Goal: Information Seeking & Learning: Learn about a topic

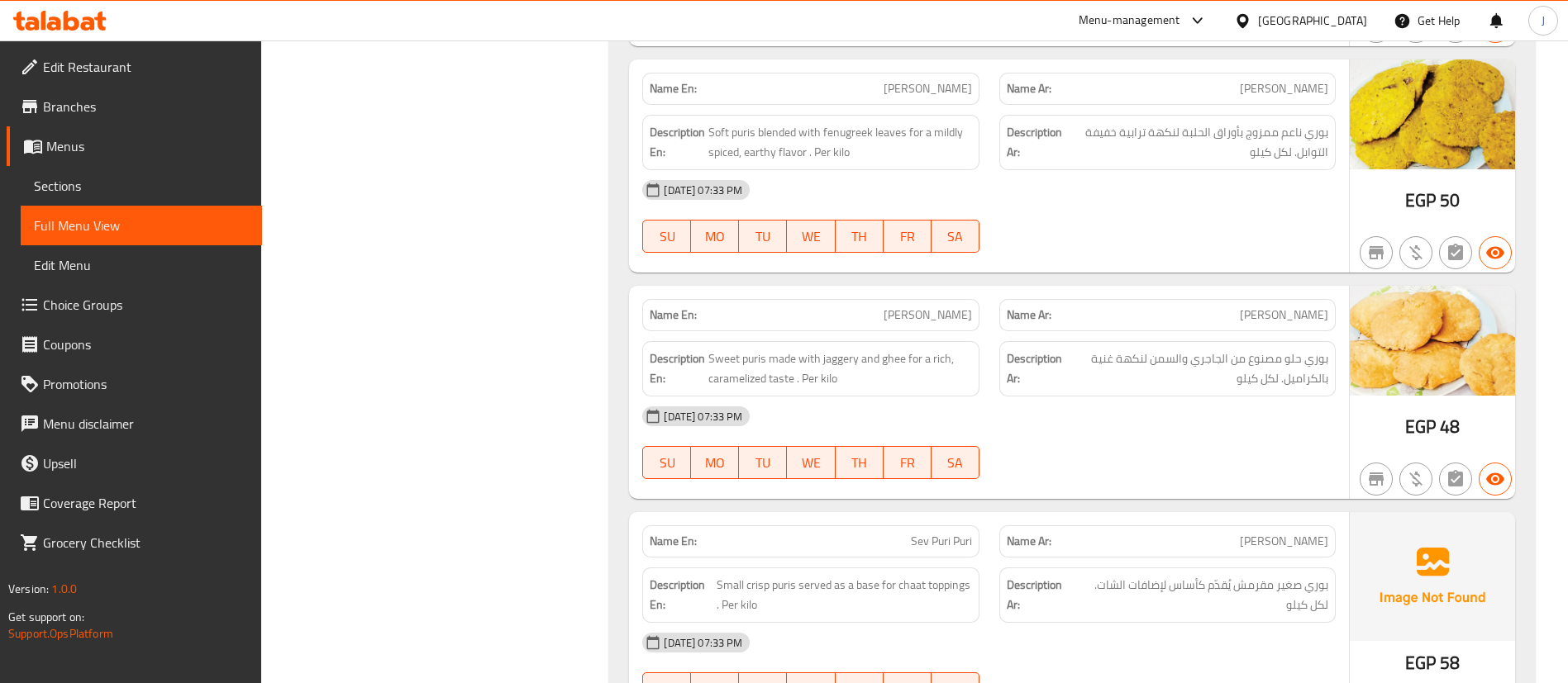
scroll to position [9652, 0]
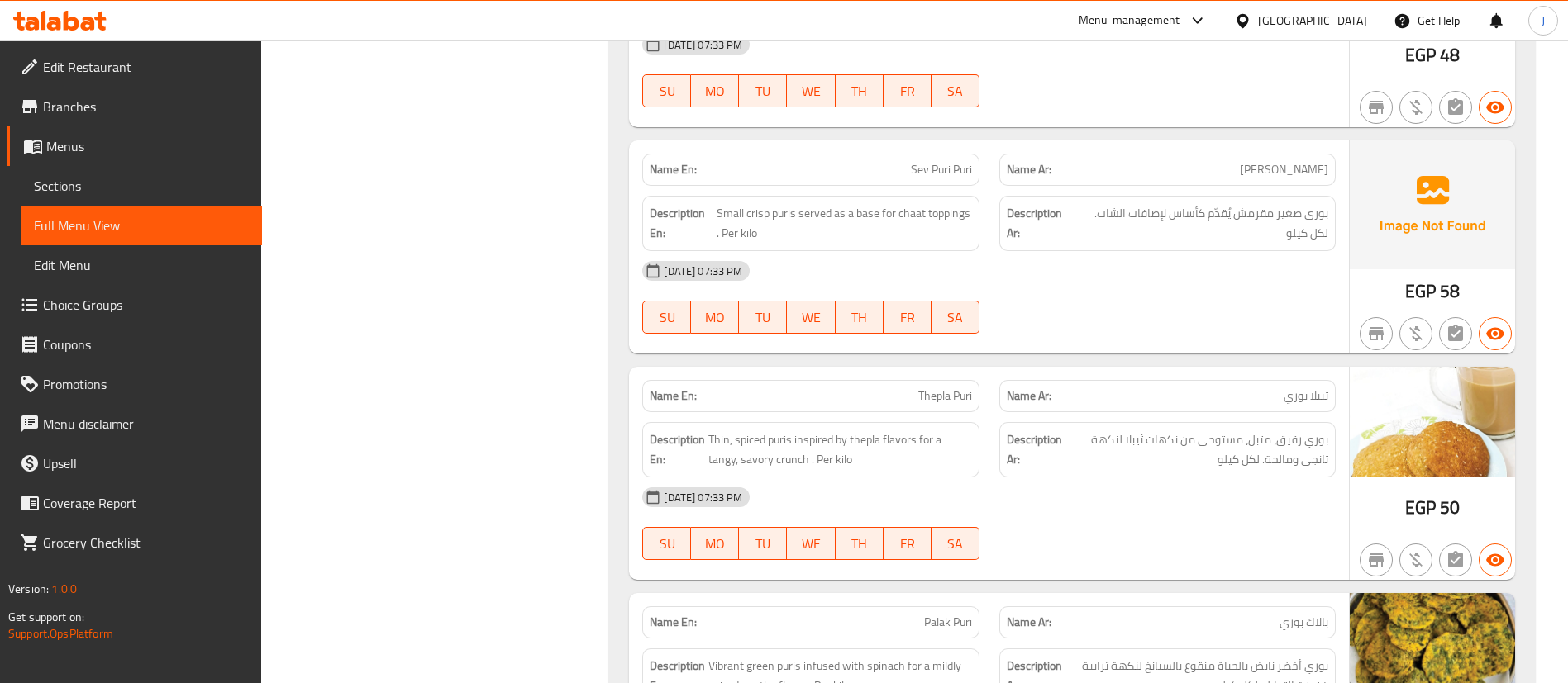
click at [916, 161] on span "Sev Puri Puri" at bounding box center [941, 170] width 61 height 18
copy span "Sev Puri Puri"
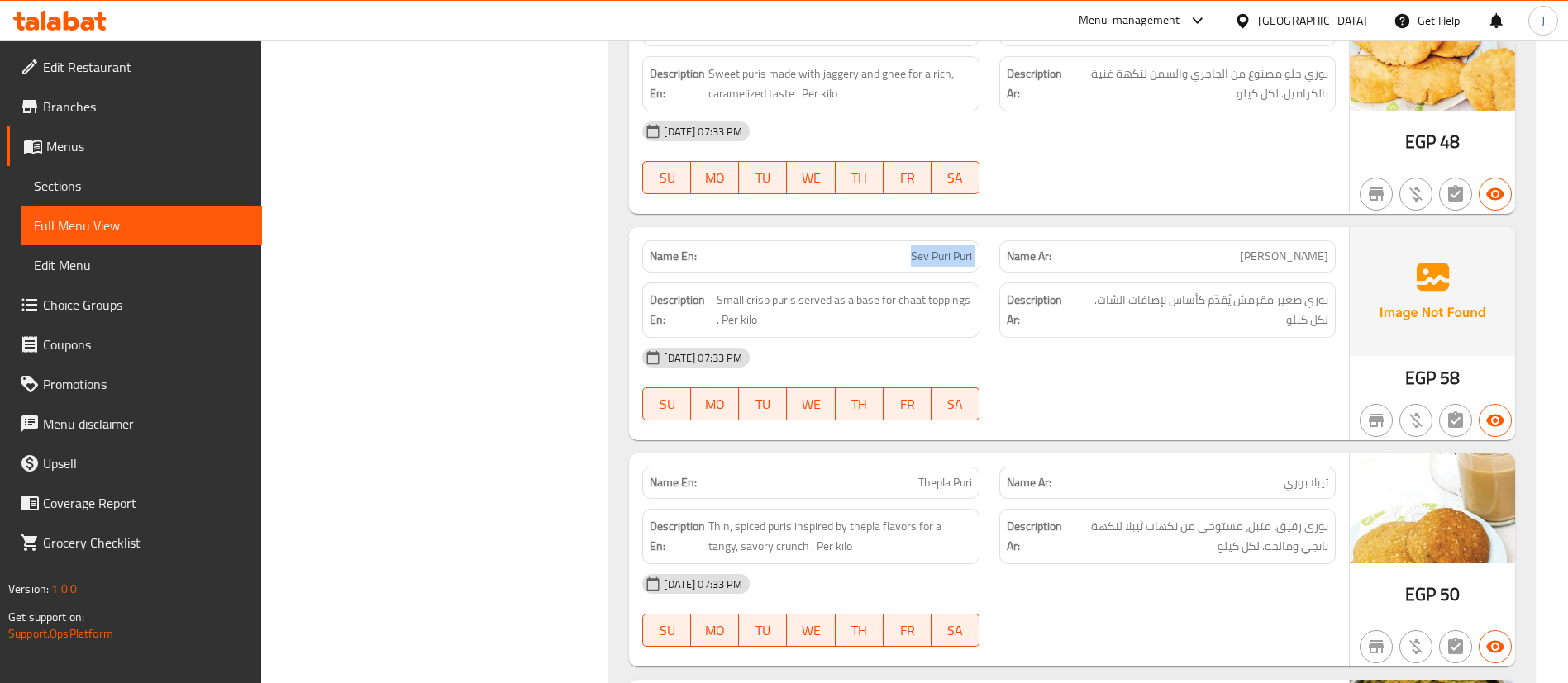
scroll to position [9528, 0]
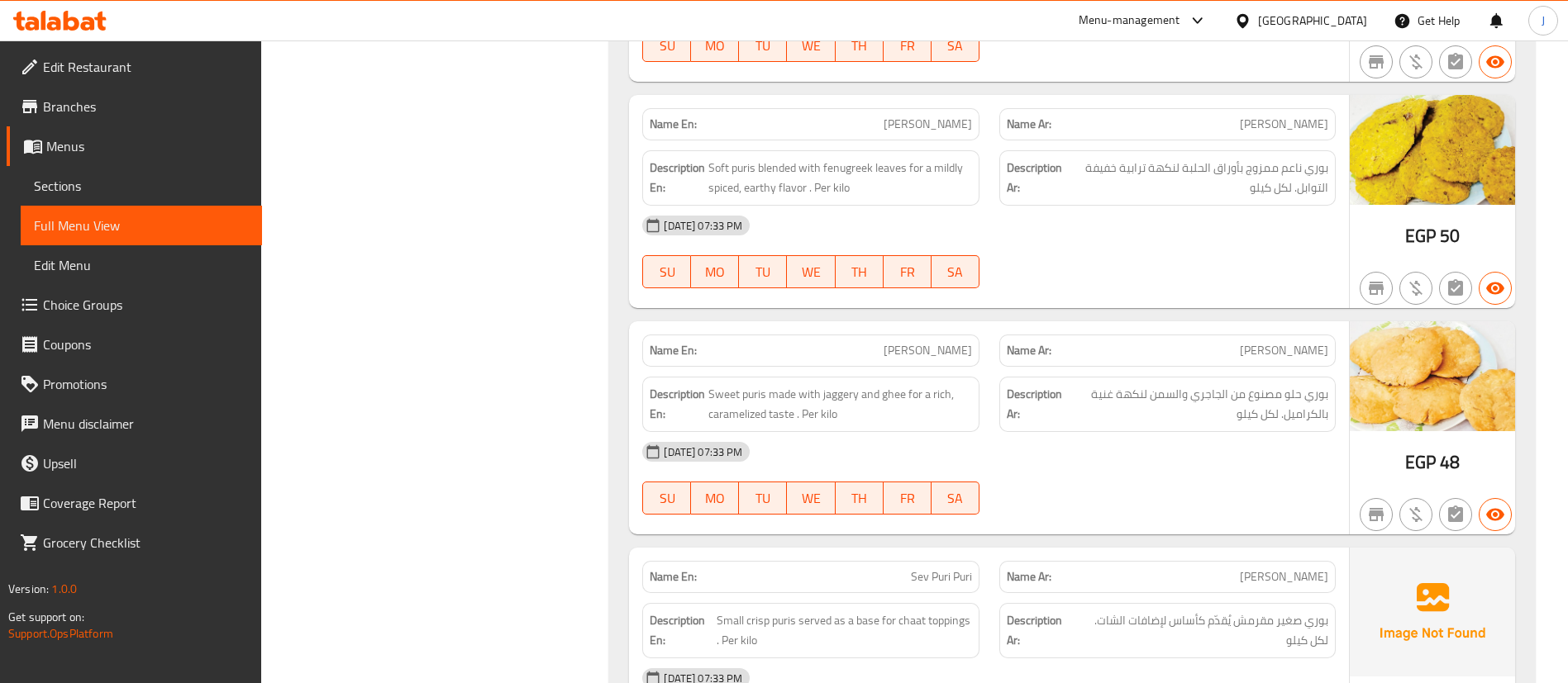
scroll to position [9281, 0]
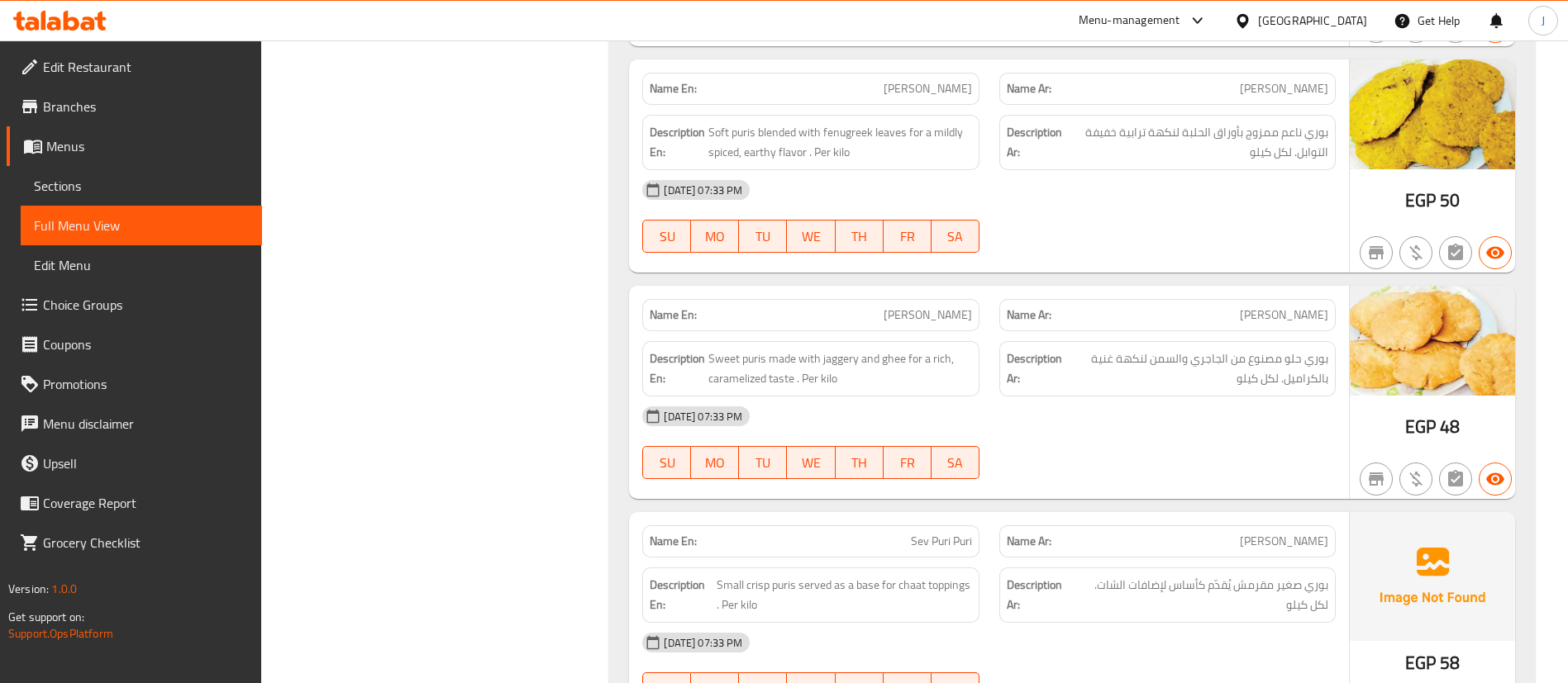
click at [956, 306] on span "[PERSON_NAME]" at bounding box center [928, 315] width 89 height 18
copy span "[PERSON_NAME]"
click at [640, 340] on div "Description En: Sweet puris made with jaggery and ghee for a rich, caramelized …" at bounding box center [810, 368] width 357 height 75
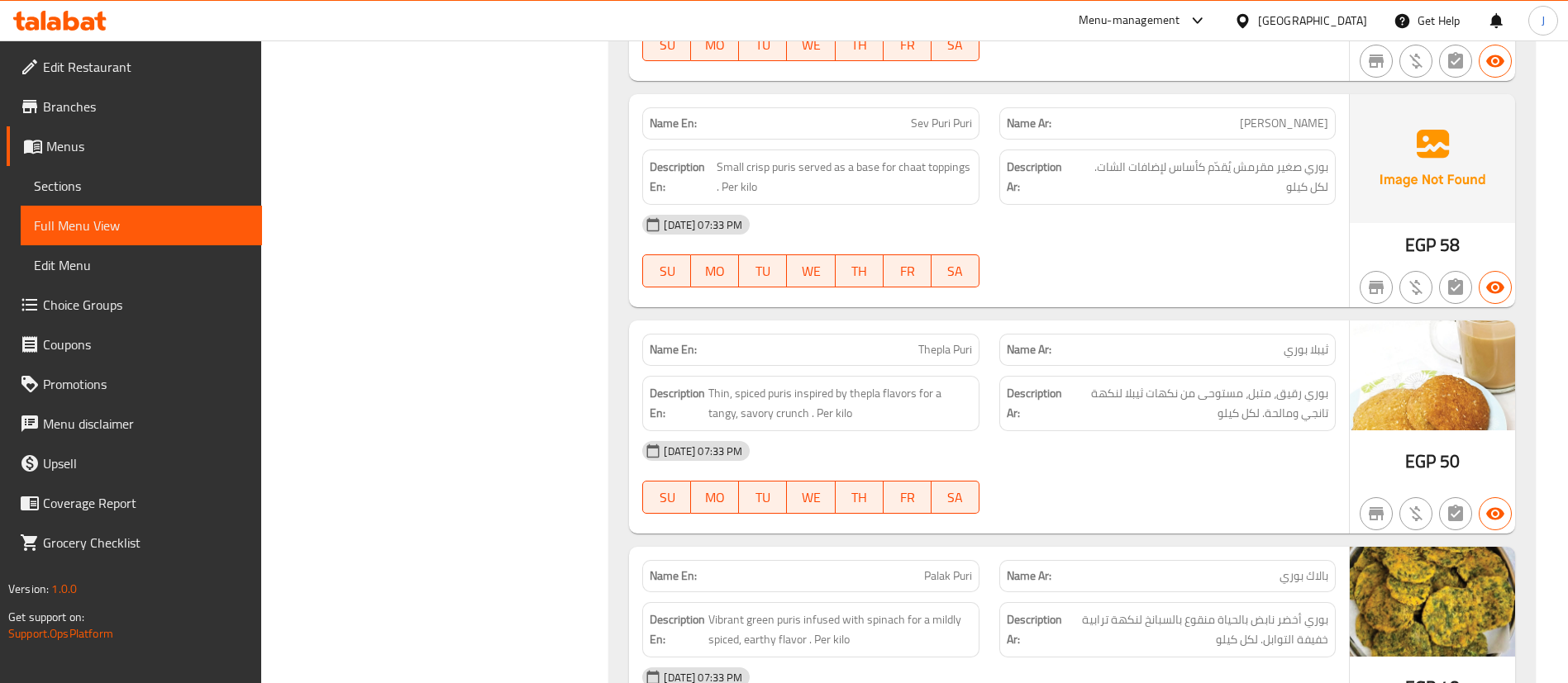
scroll to position [9776, 0]
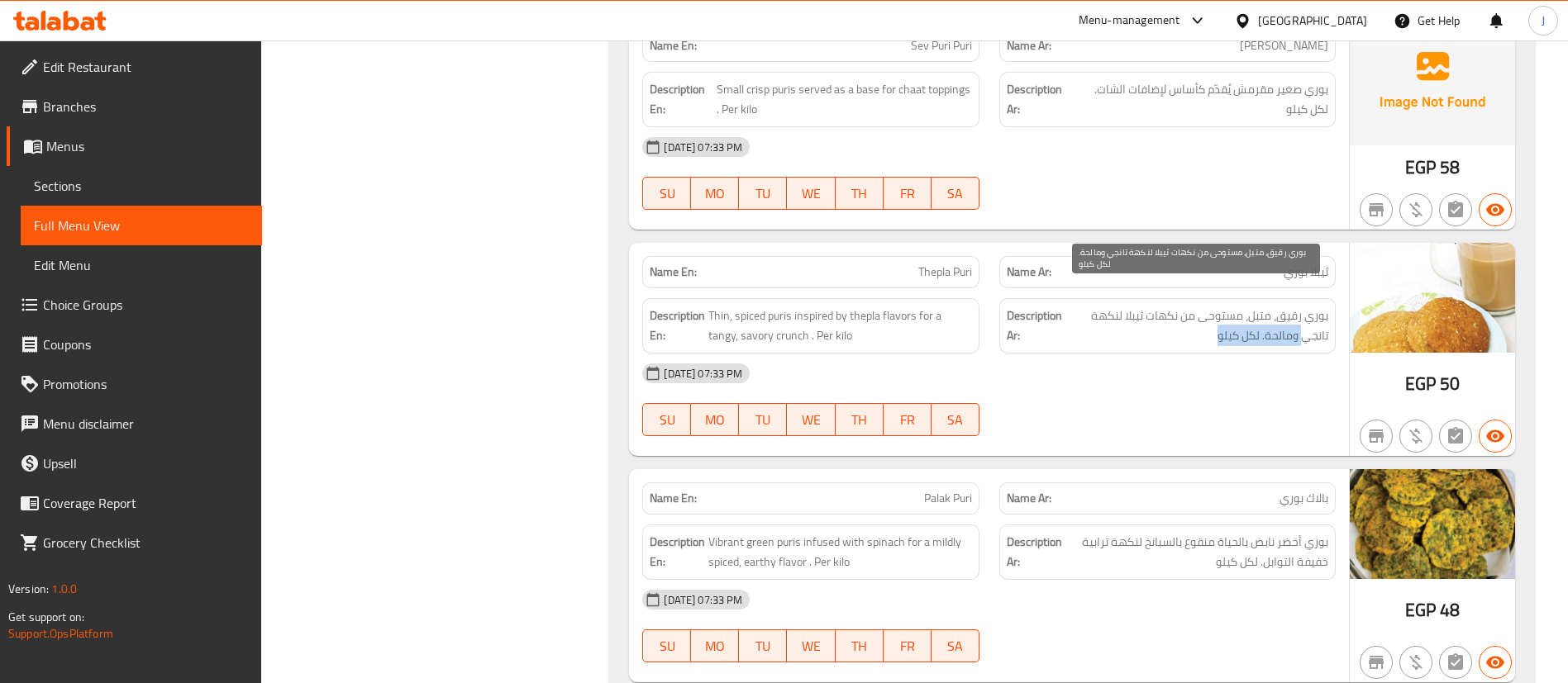
drag, startPoint x: 1305, startPoint y: 316, endPoint x: 1178, endPoint y: 326, distance: 127.4
click at [1190, 321] on span "بوري رقيق، متبل، مستوحى من نكهات ثيبلا لنكهة تانجي ومالحة. لكل كيلو" at bounding box center [1196, 326] width 263 height 41
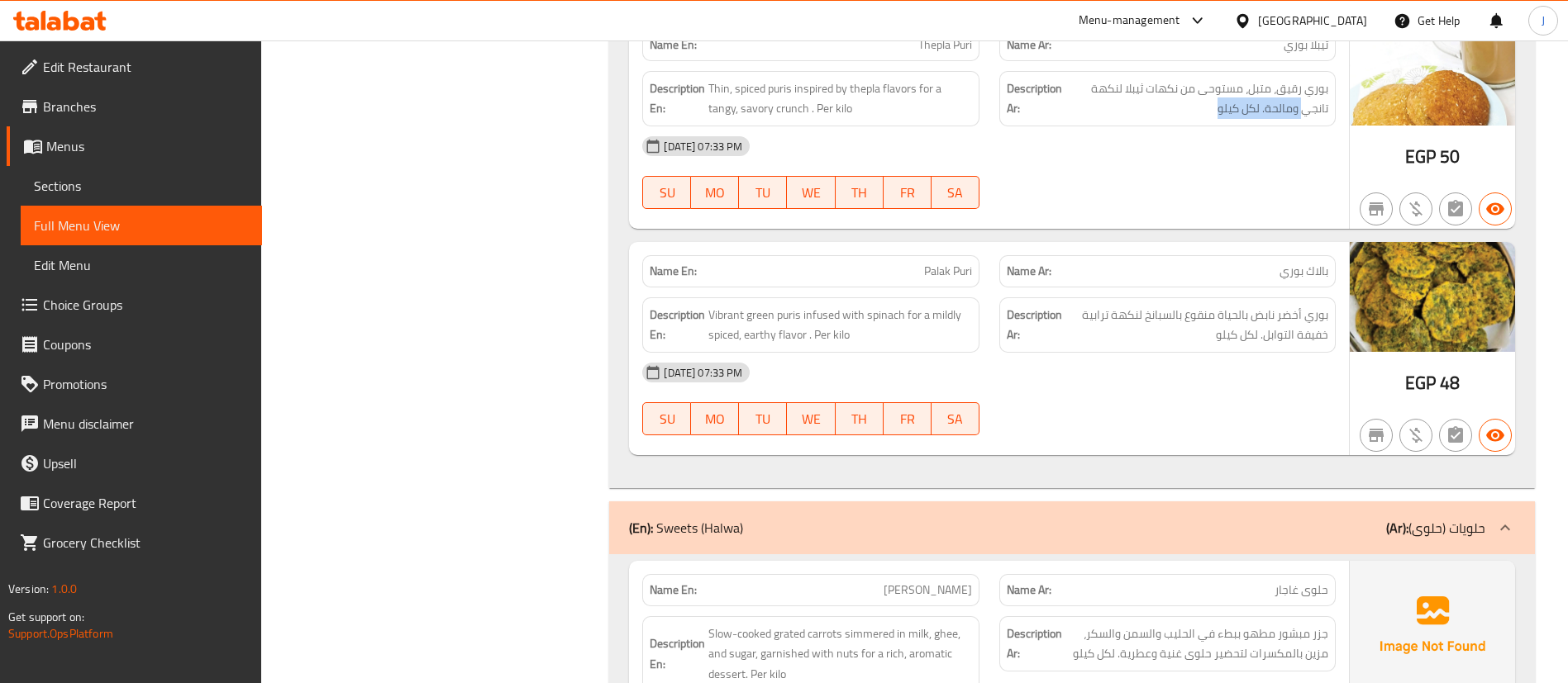
scroll to position [10148, 0]
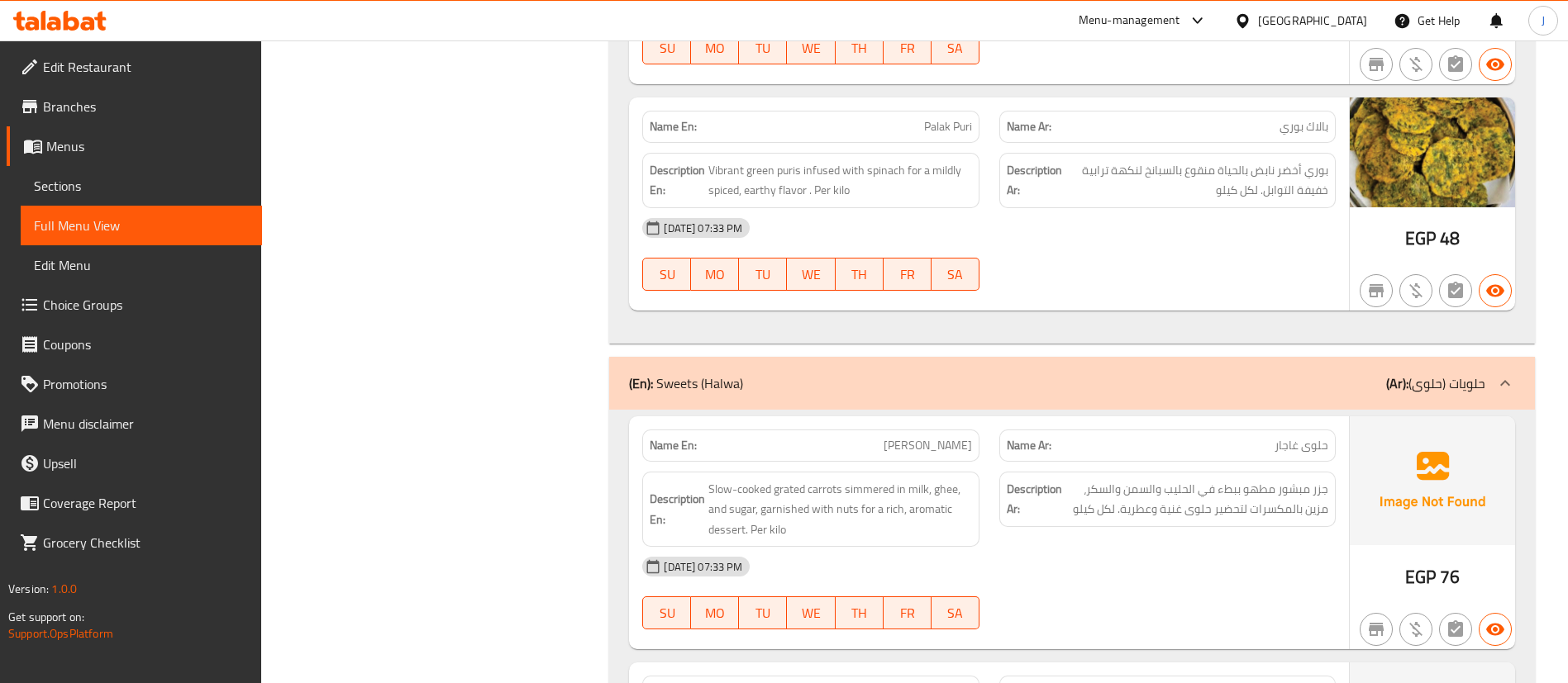
click at [933, 437] on span "[PERSON_NAME]" at bounding box center [928, 446] width 89 height 18
copy span "[PERSON_NAME]"
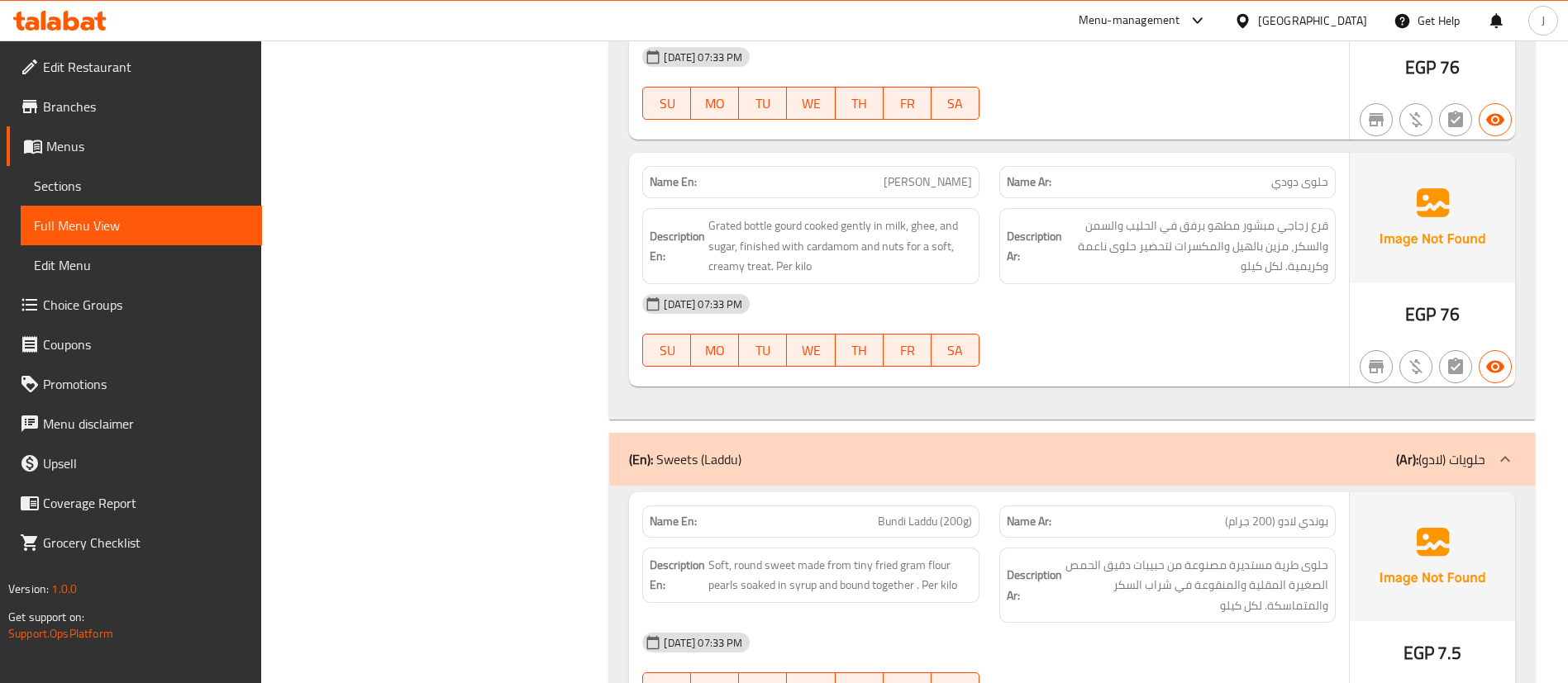
scroll to position [10519, 0]
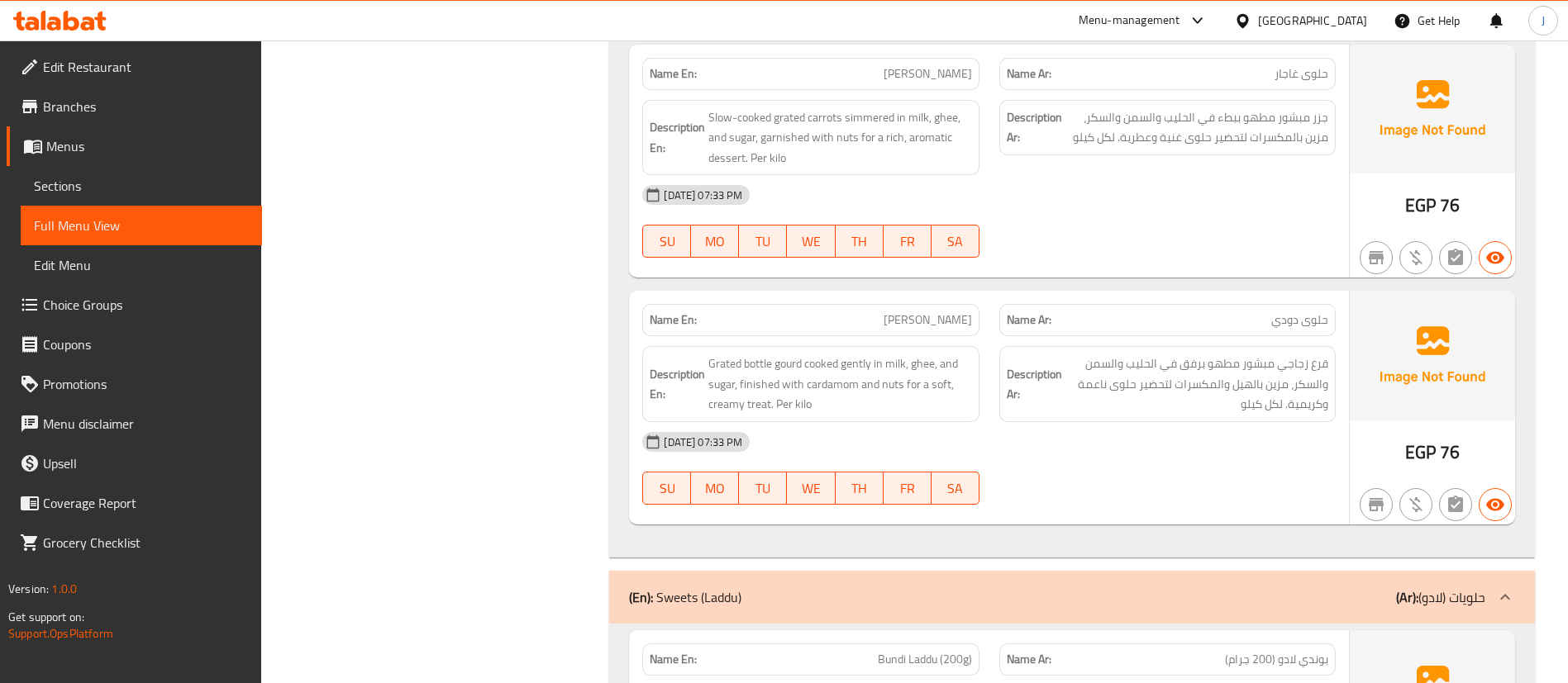
click at [912, 312] on span "[PERSON_NAME]" at bounding box center [928, 320] width 89 height 18
copy span "[PERSON_NAME]"
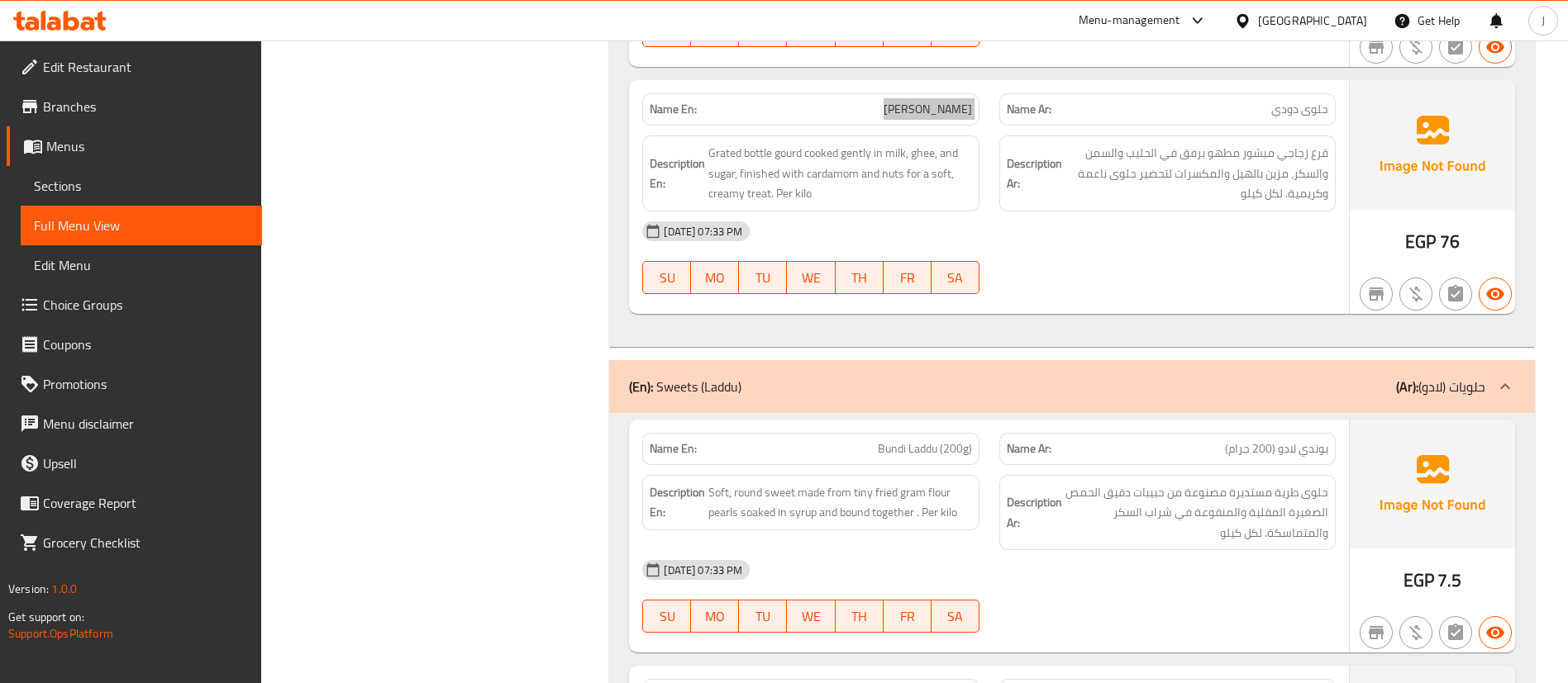
scroll to position [10892, 0]
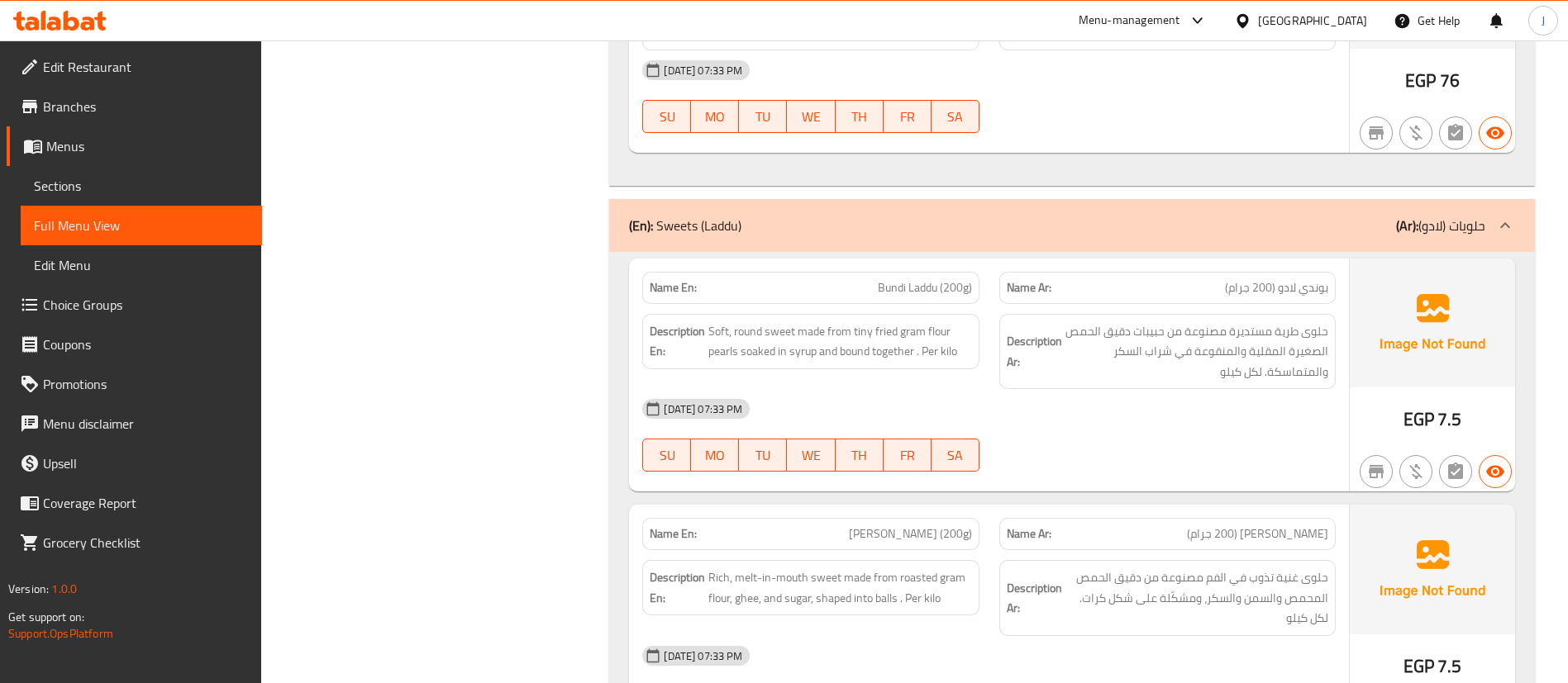
click at [920, 279] on span "Bundi Laddu (200g)" at bounding box center [925, 288] width 95 height 18
copy span "Bundi Laddu (200g)"
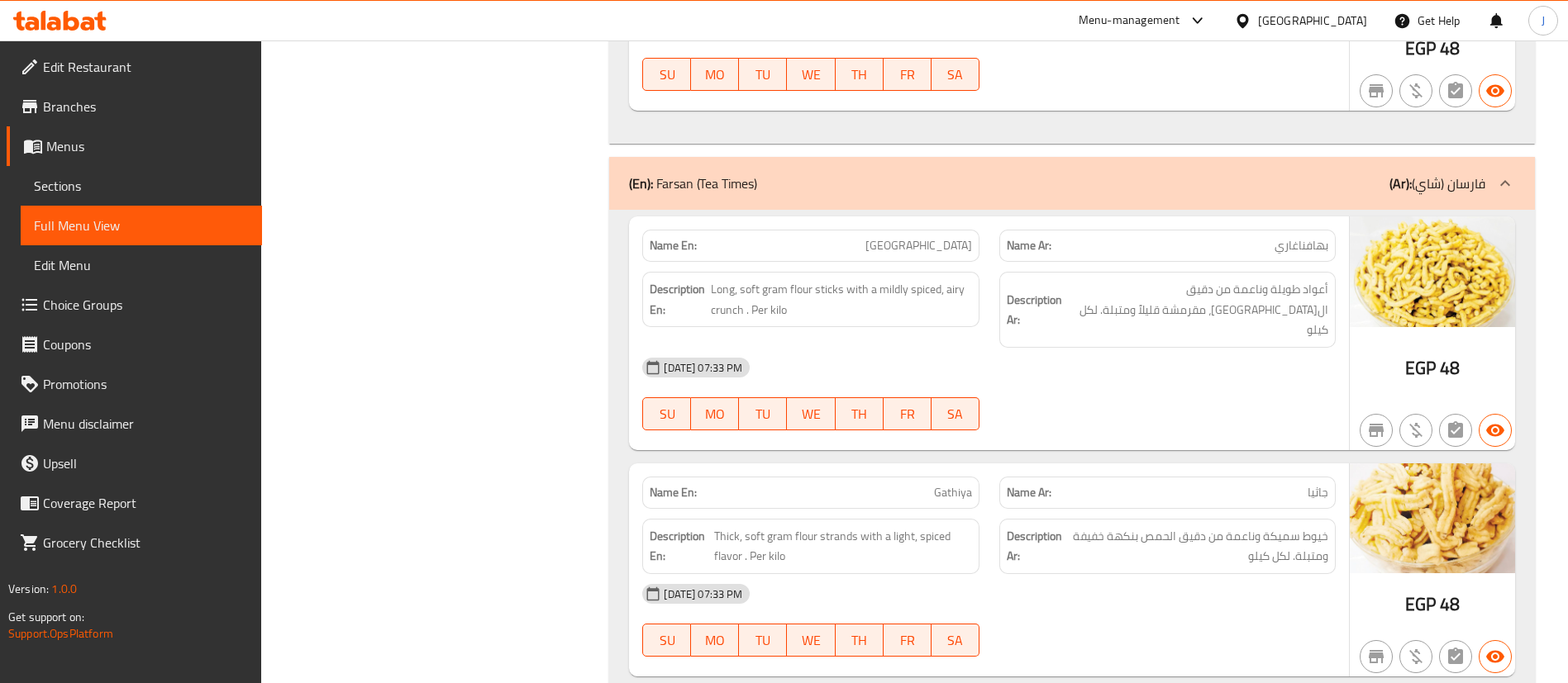
scroll to position [14856, 0]
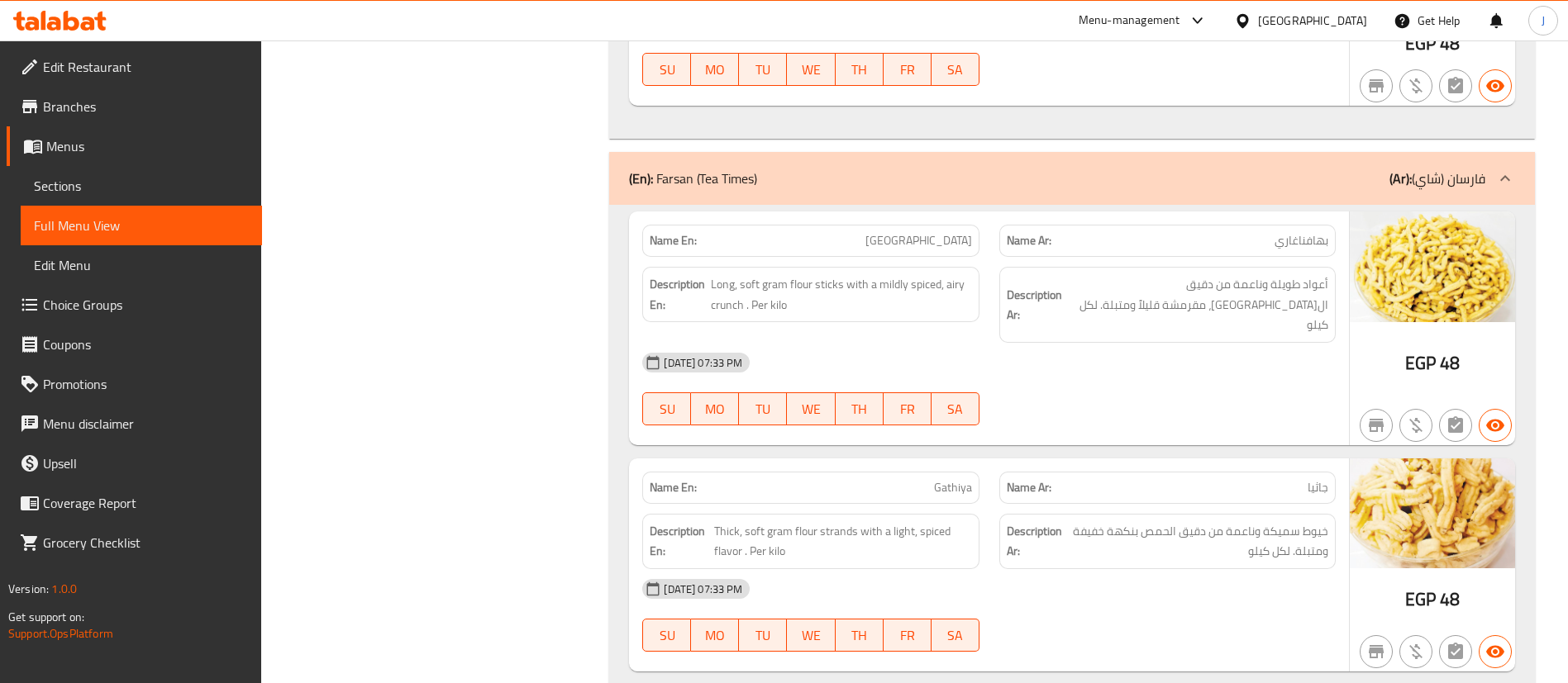
click at [918, 232] on span "[GEOGRAPHIC_DATA]" at bounding box center [918, 241] width 106 height 18
copy span "[GEOGRAPHIC_DATA]"
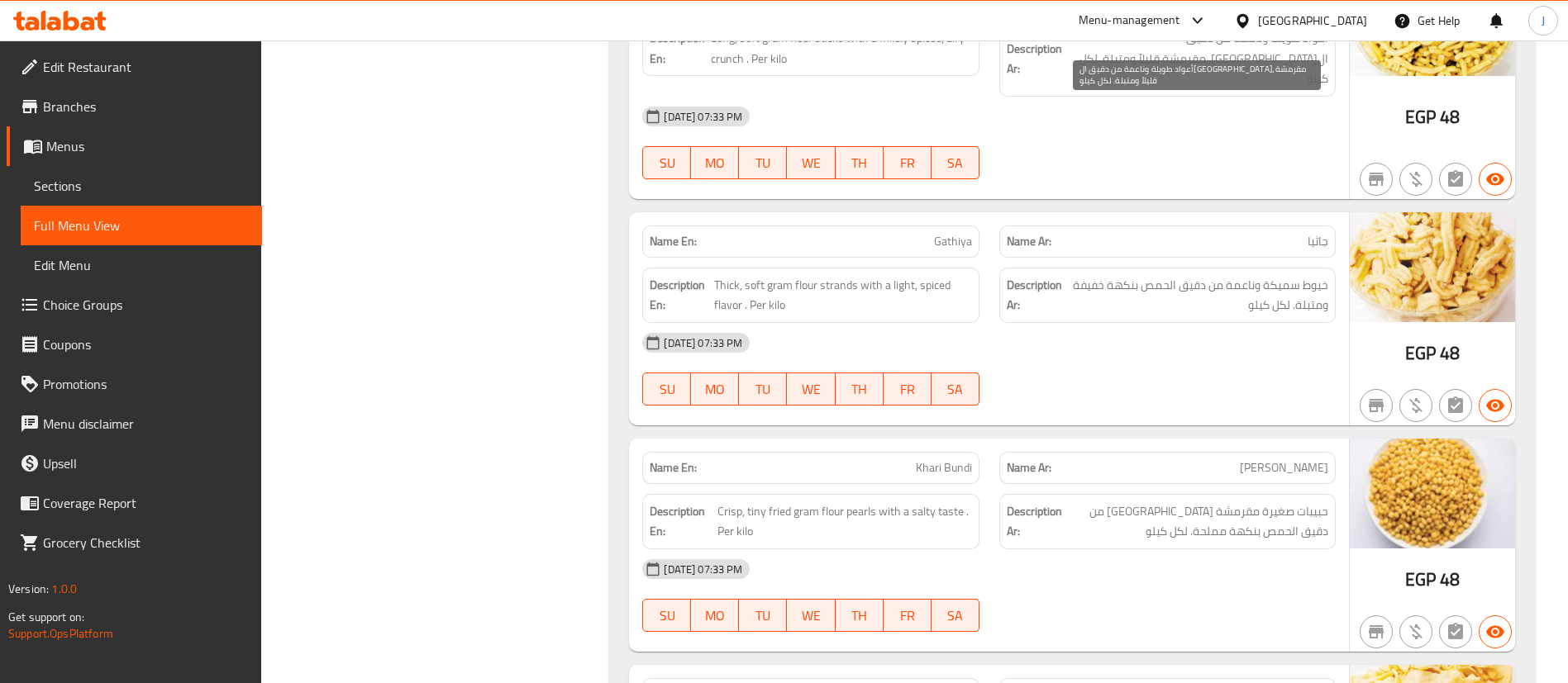
scroll to position [15104, 0]
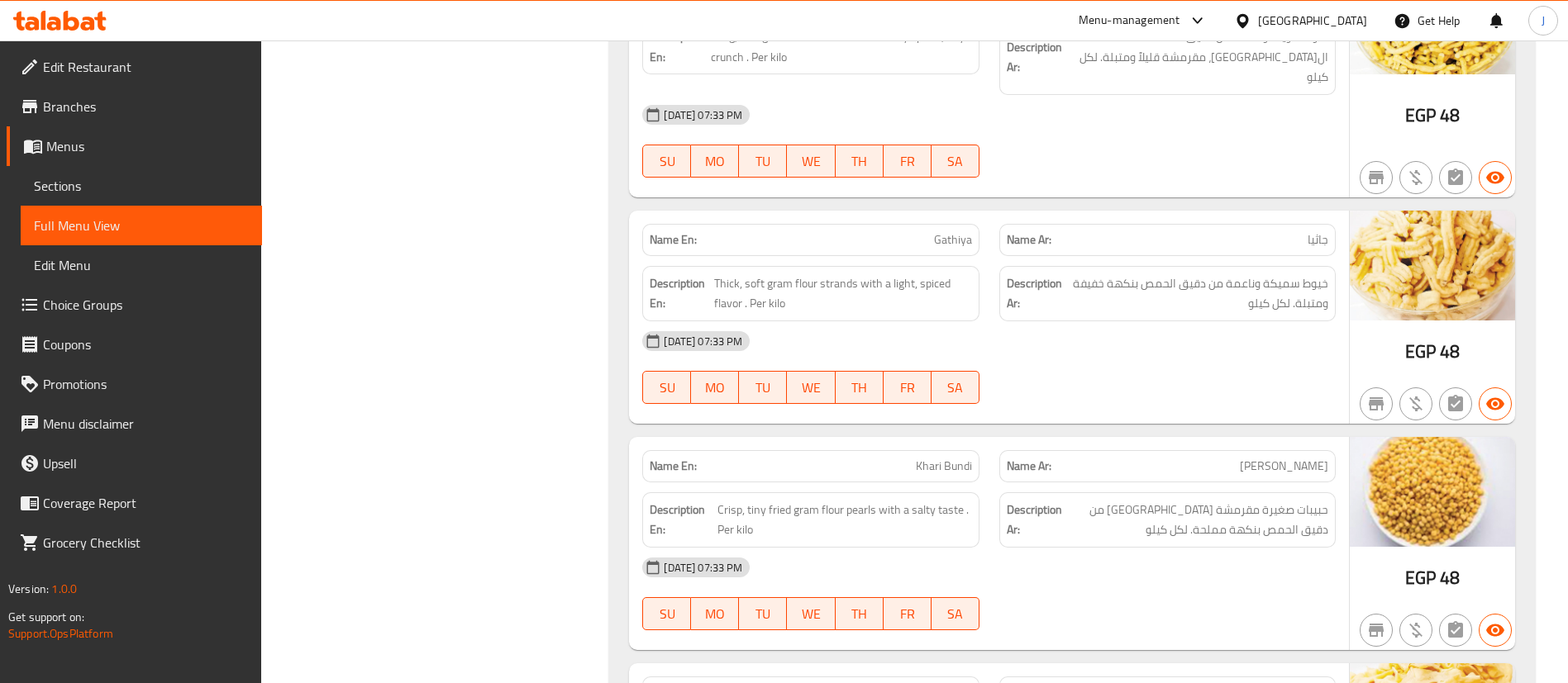
click at [962, 231] on span "Gathiya" at bounding box center [953, 240] width 38 height 18
copy span "Gathiya"
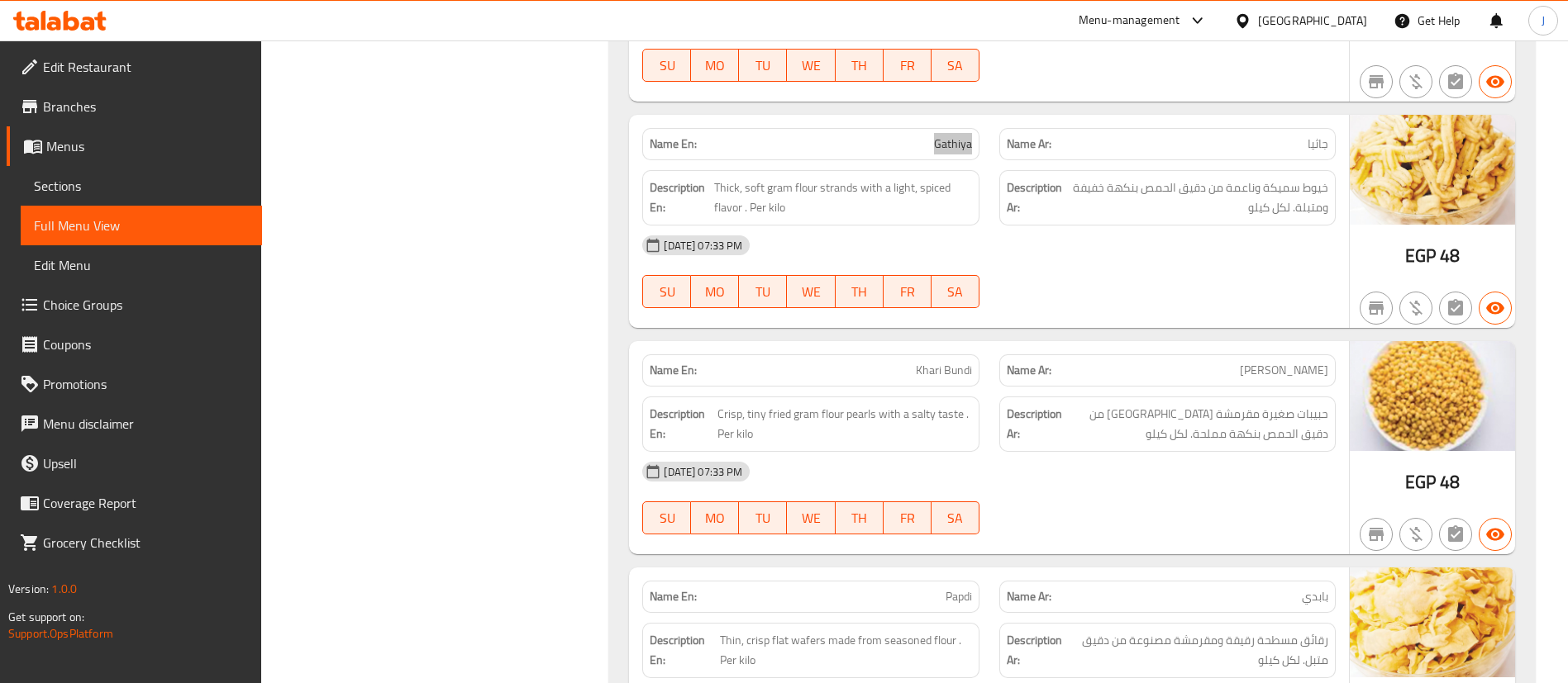
scroll to position [15352, 0]
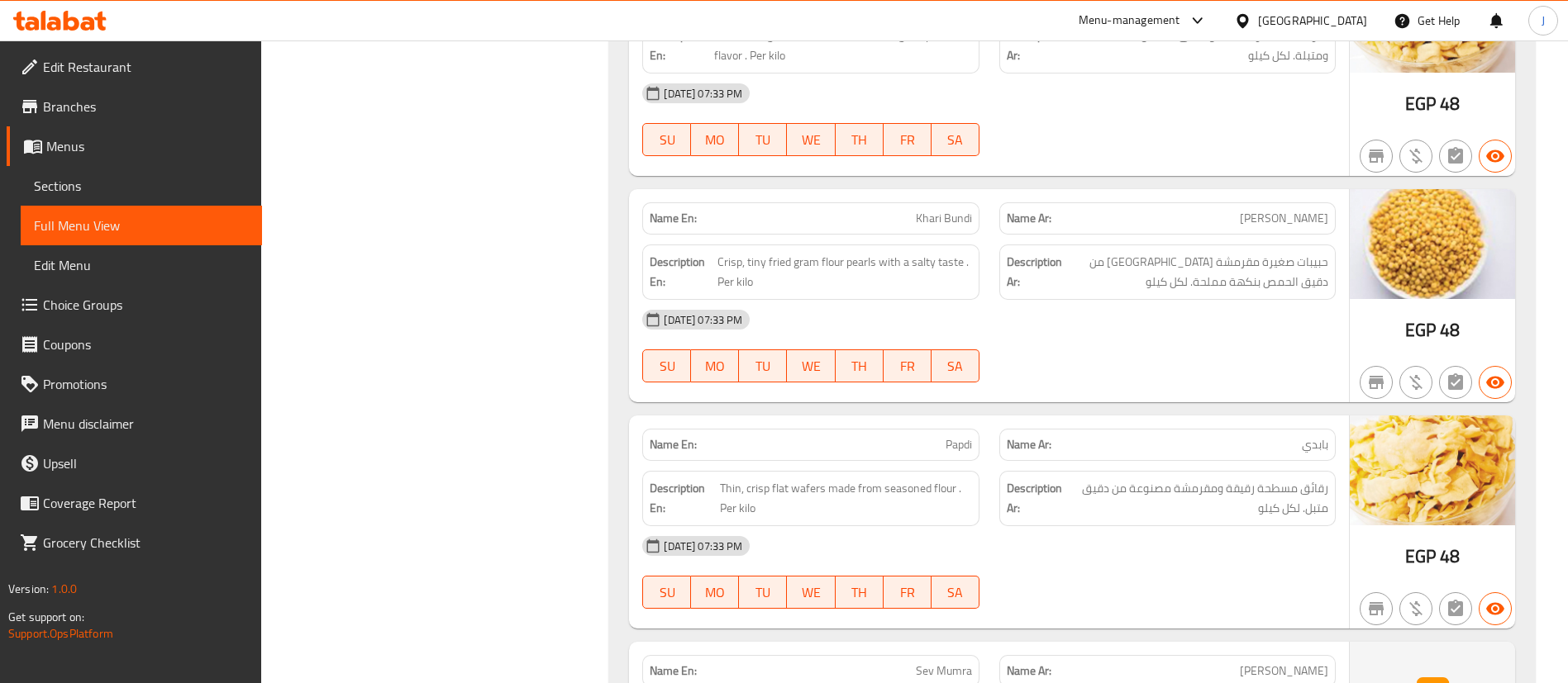
click at [932, 210] on span "Khari Bundi" at bounding box center [944, 219] width 57 height 18
copy span "Khari Bundi"
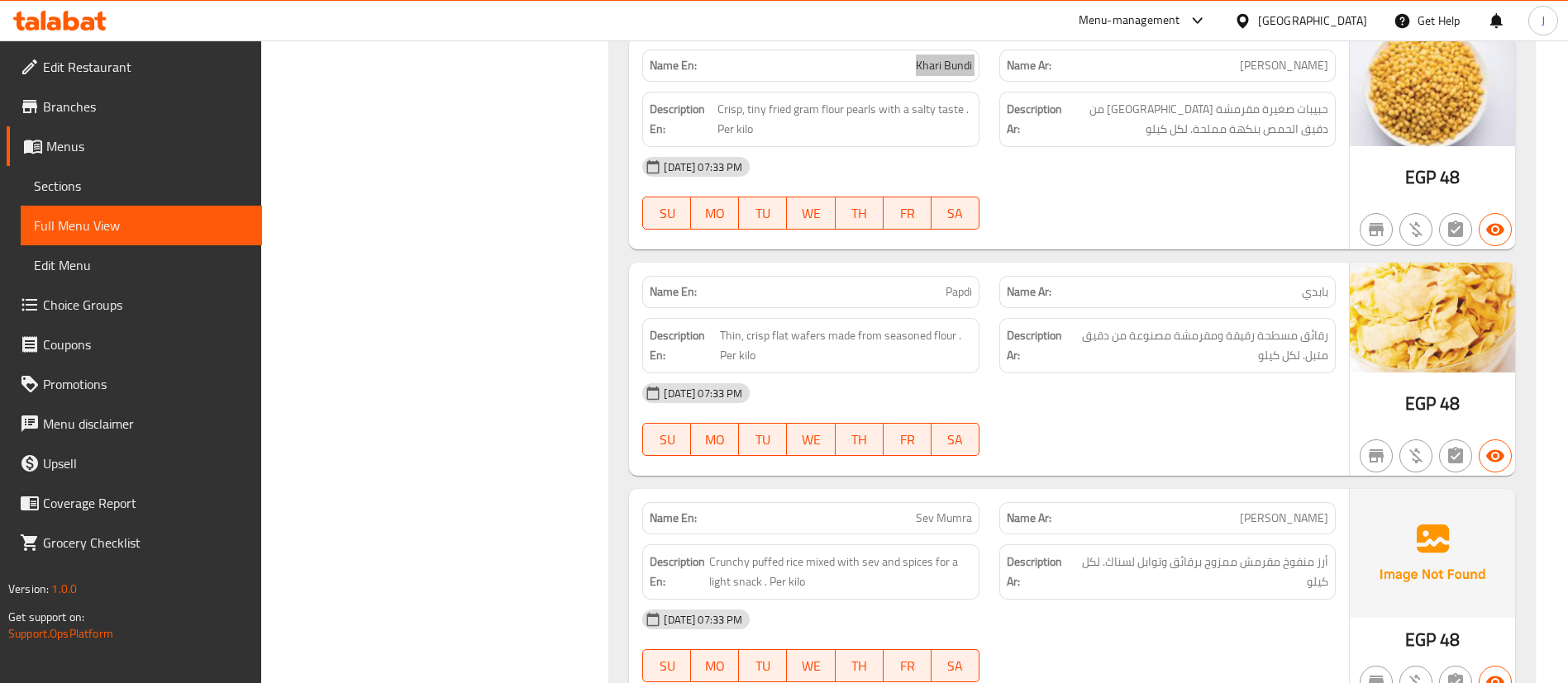
scroll to position [15723, 0]
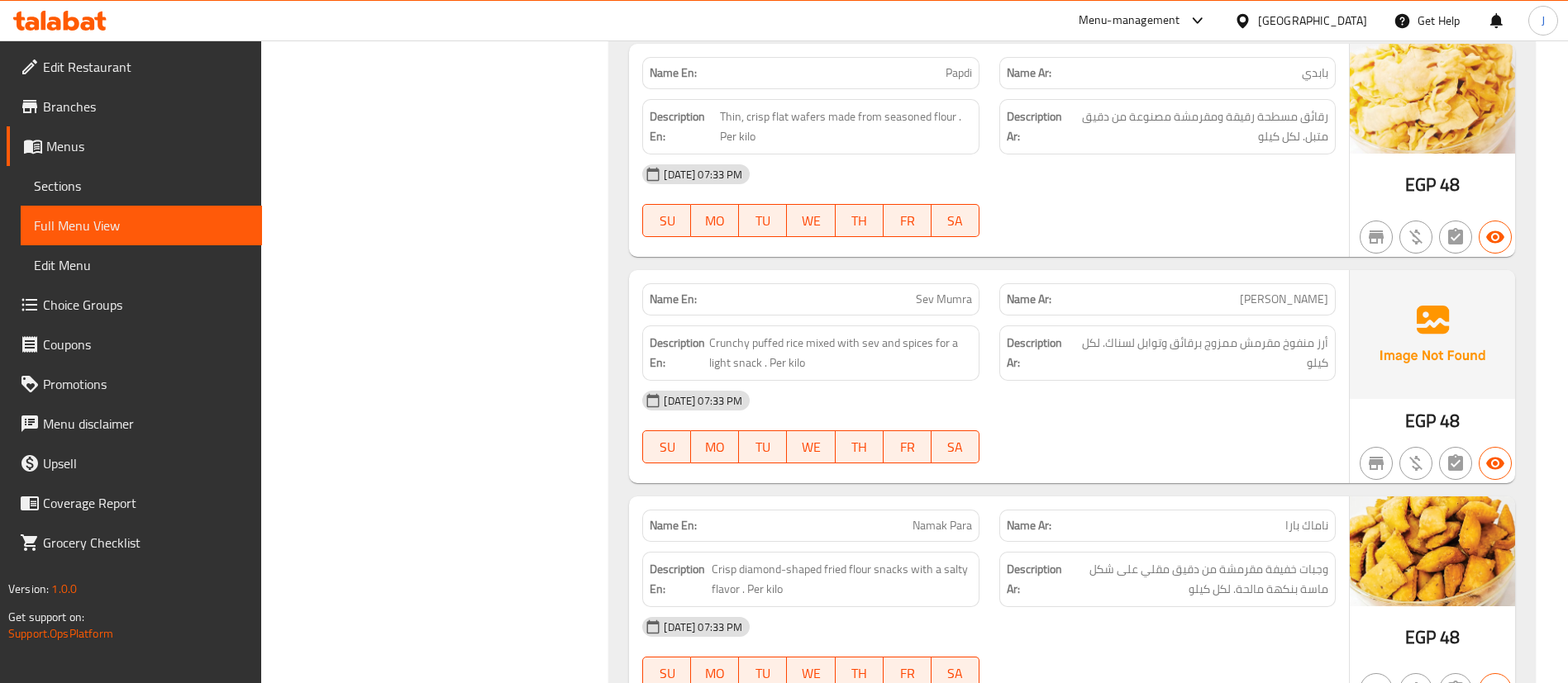
click at [933, 290] on span "Sev Mumra" at bounding box center [944, 299] width 57 height 18
copy span "Sev Mumra"
drag, startPoint x: 1044, startPoint y: 321, endPoint x: 951, endPoint y: 293, distance: 97.1
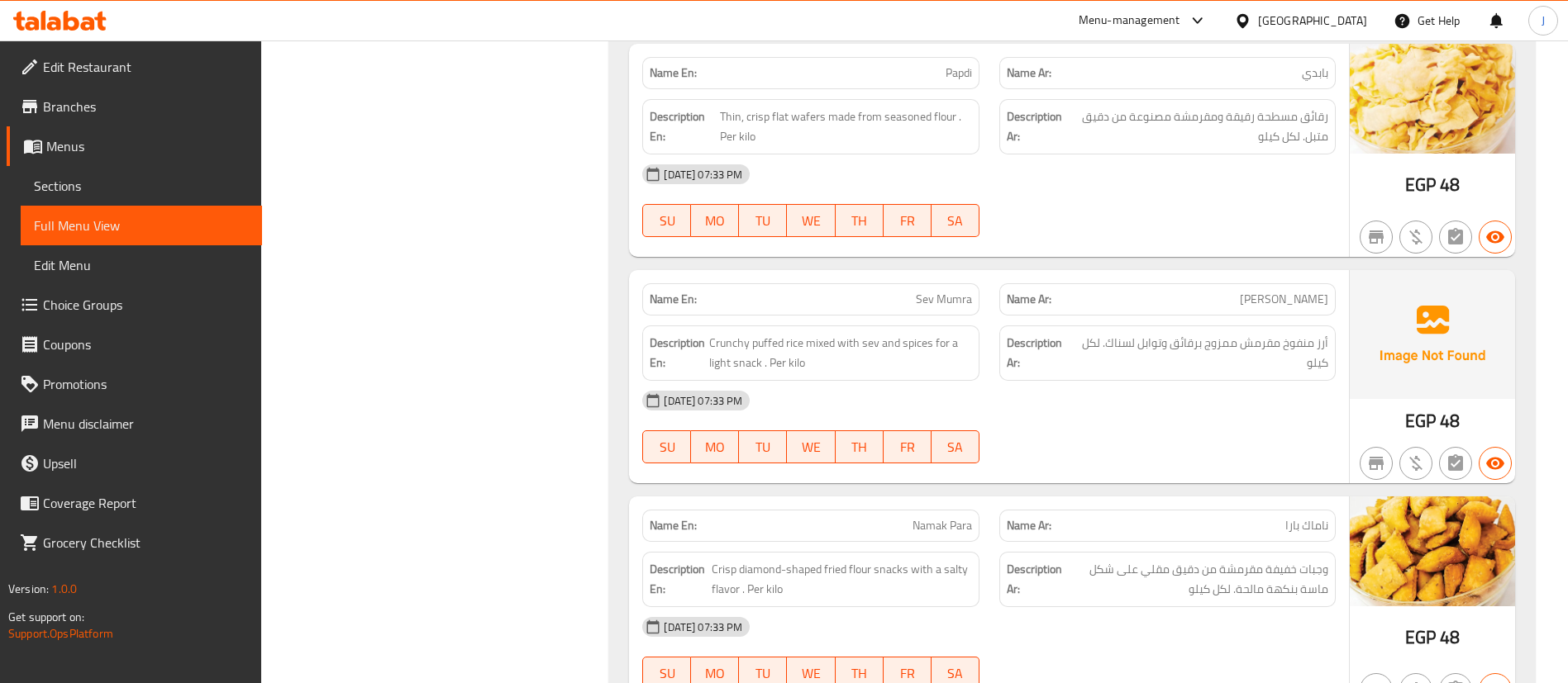
click at [1044, 333] on strong "Description Ar:" at bounding box center [1040, 353] width 66 height 41
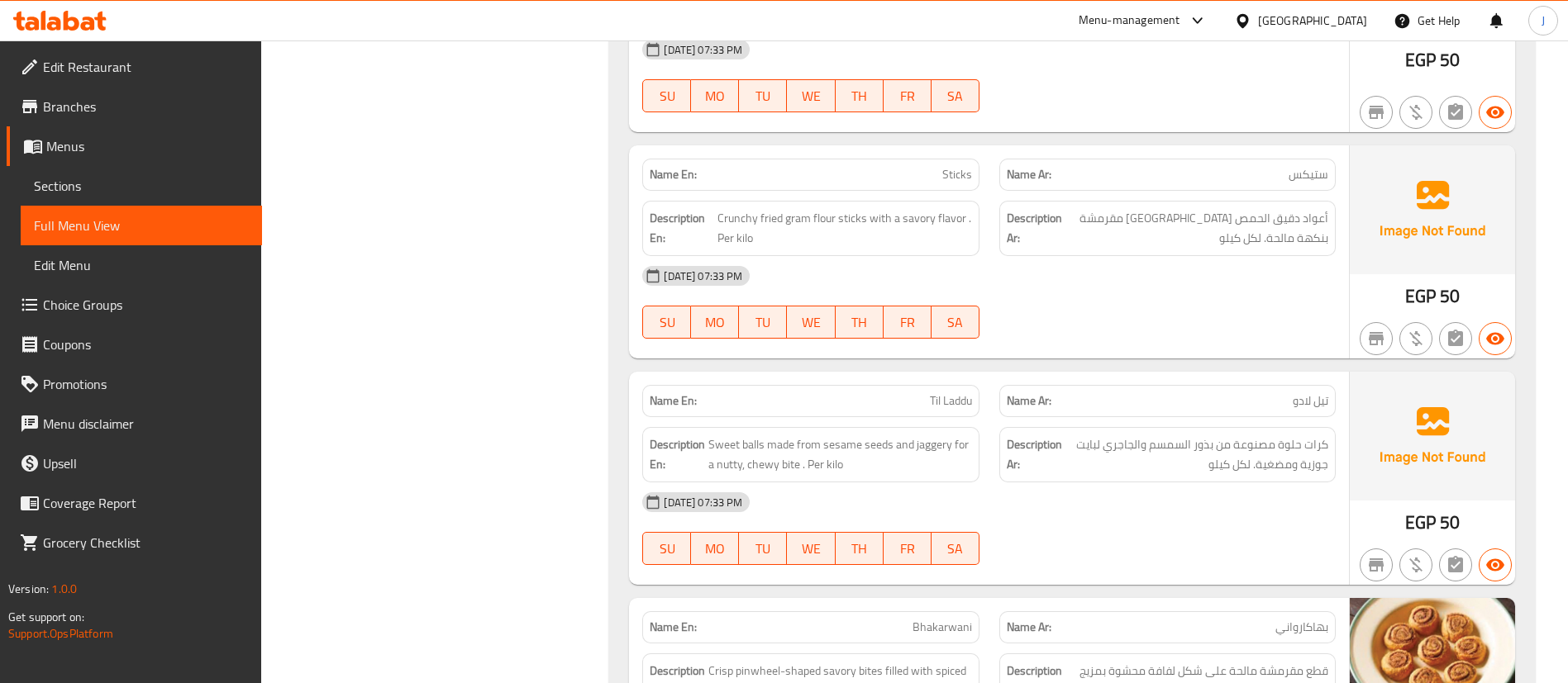
scroll to position [18202, 0]
click at [1119, 271] on div "[DATE] 07:33 PM SU MO TU WE TH FR SA" at bounding box center [988, 305] width 713 height 93
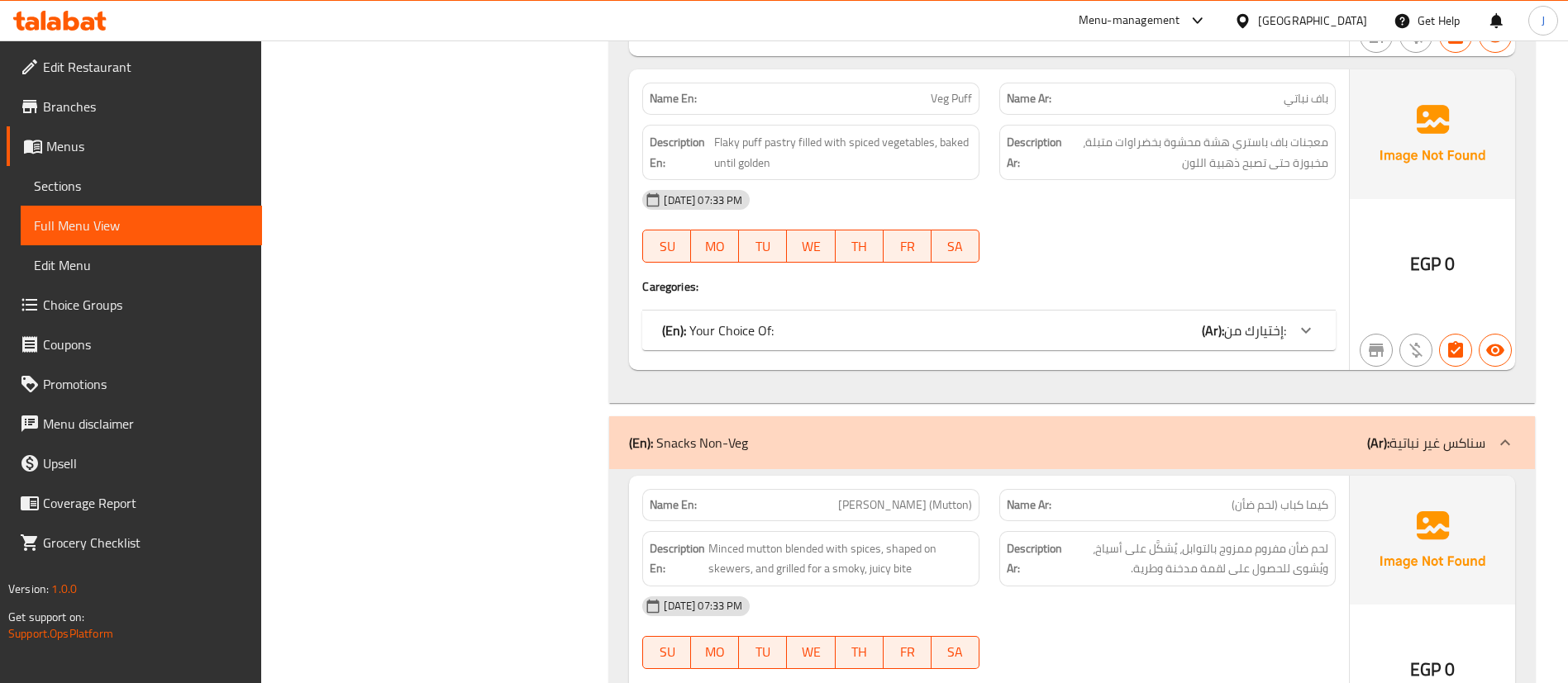
scroll to position [0, 0]
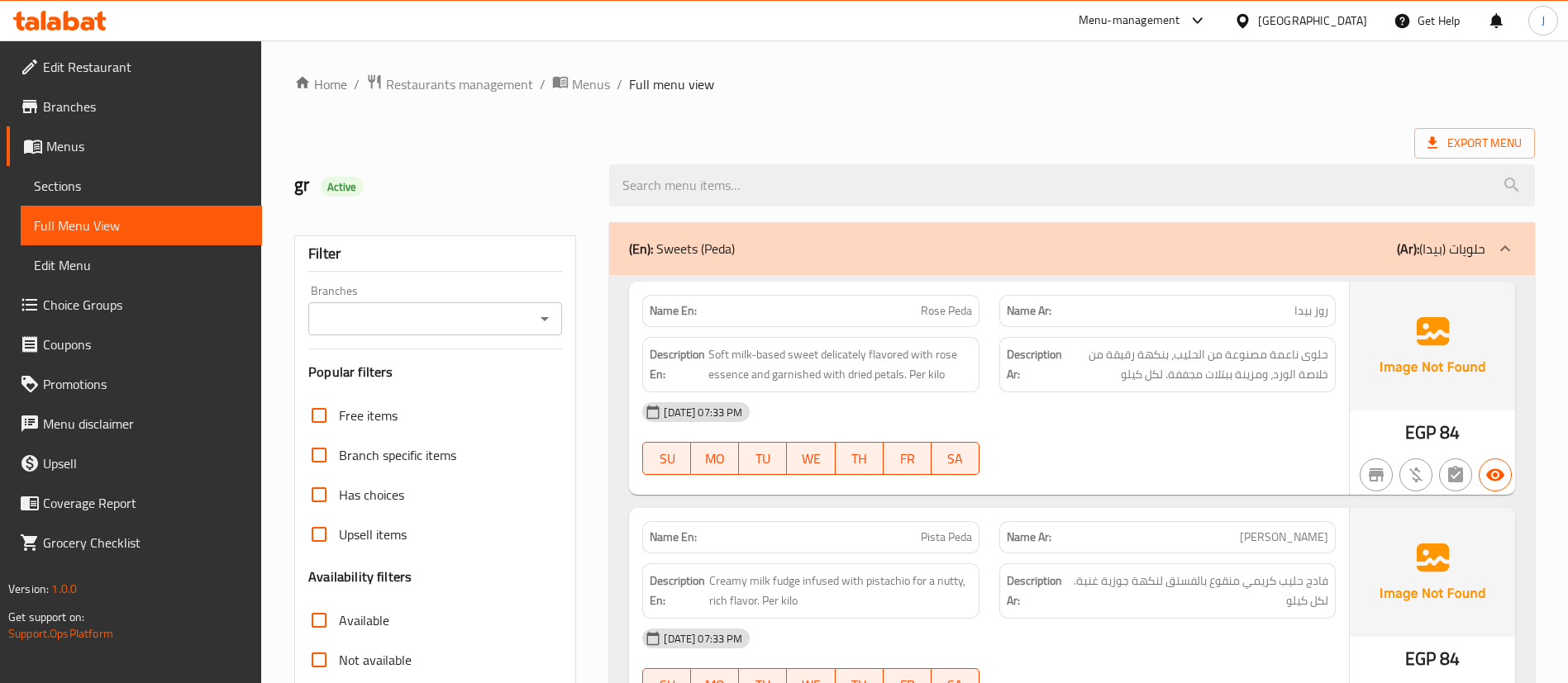
drag, startPoint x: 1135, startPoint y: 79, endPoint x: 1086, endPoint y: 116, distance: 61.4
click at [1135, 80] on ol "Home / Restaurants management / Menus / Full menu view" at bounding box center [914, 84] width 1241 height 21
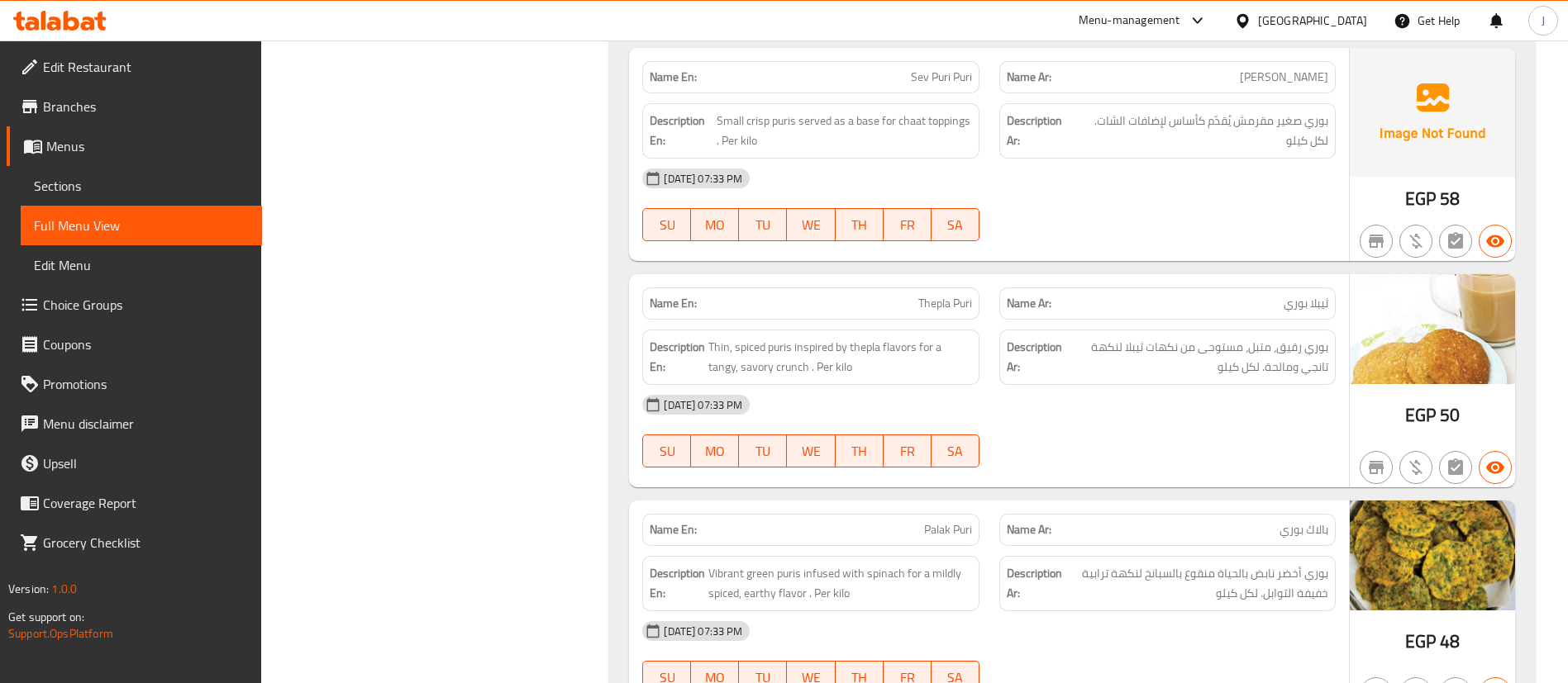
scroll to position [9788, 0]
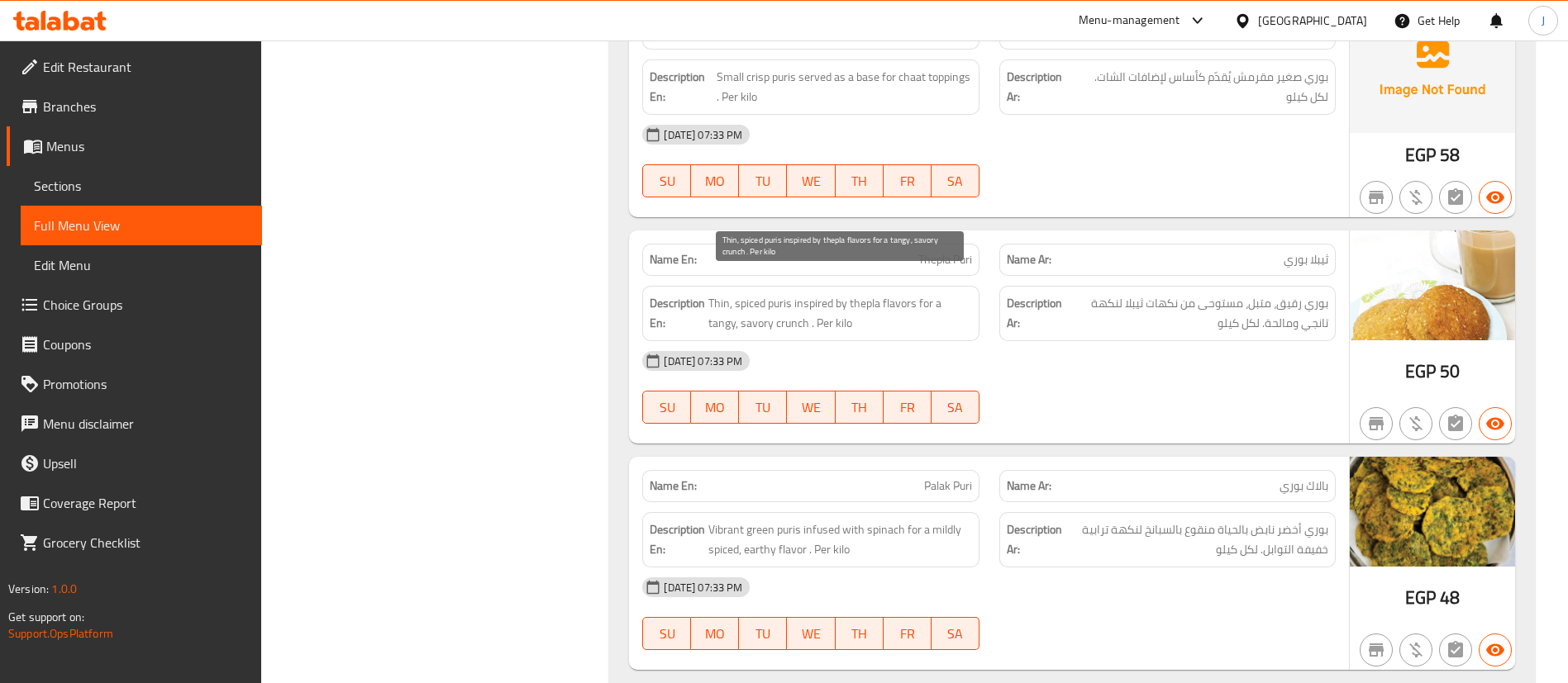
click at [727, 302] on span "Thin, spiced puris inspired by thepla flavors for a tangy, savory crunch . Per …" at bounding box center [840, 313] width 263 height 41
click at [934, 251] on span "Thepla Puri" at bounding box center [945, 259] width 54 height 18
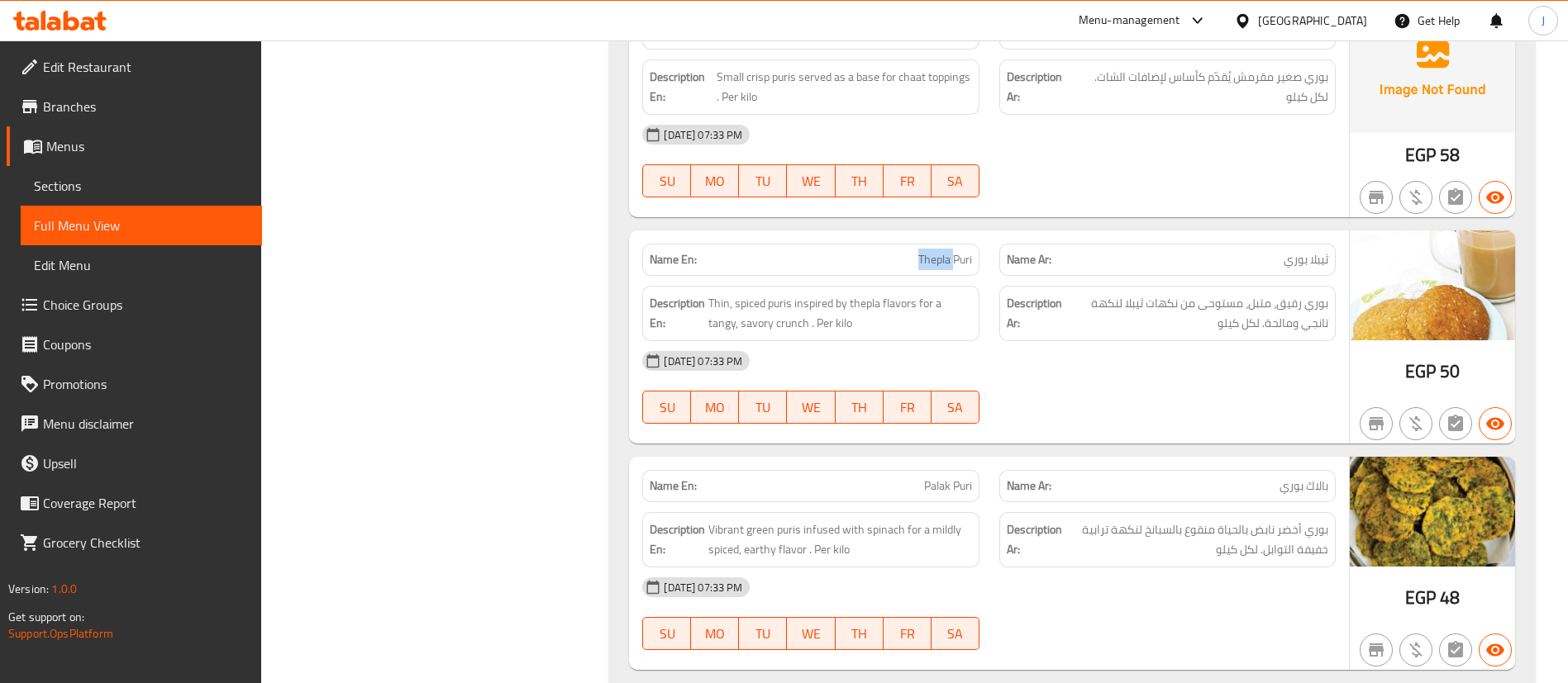
click at [934, 251] on span "Thepla Puri" at bounding box center [945, 259] width 54 height 18
copy span "Thepla Puri"
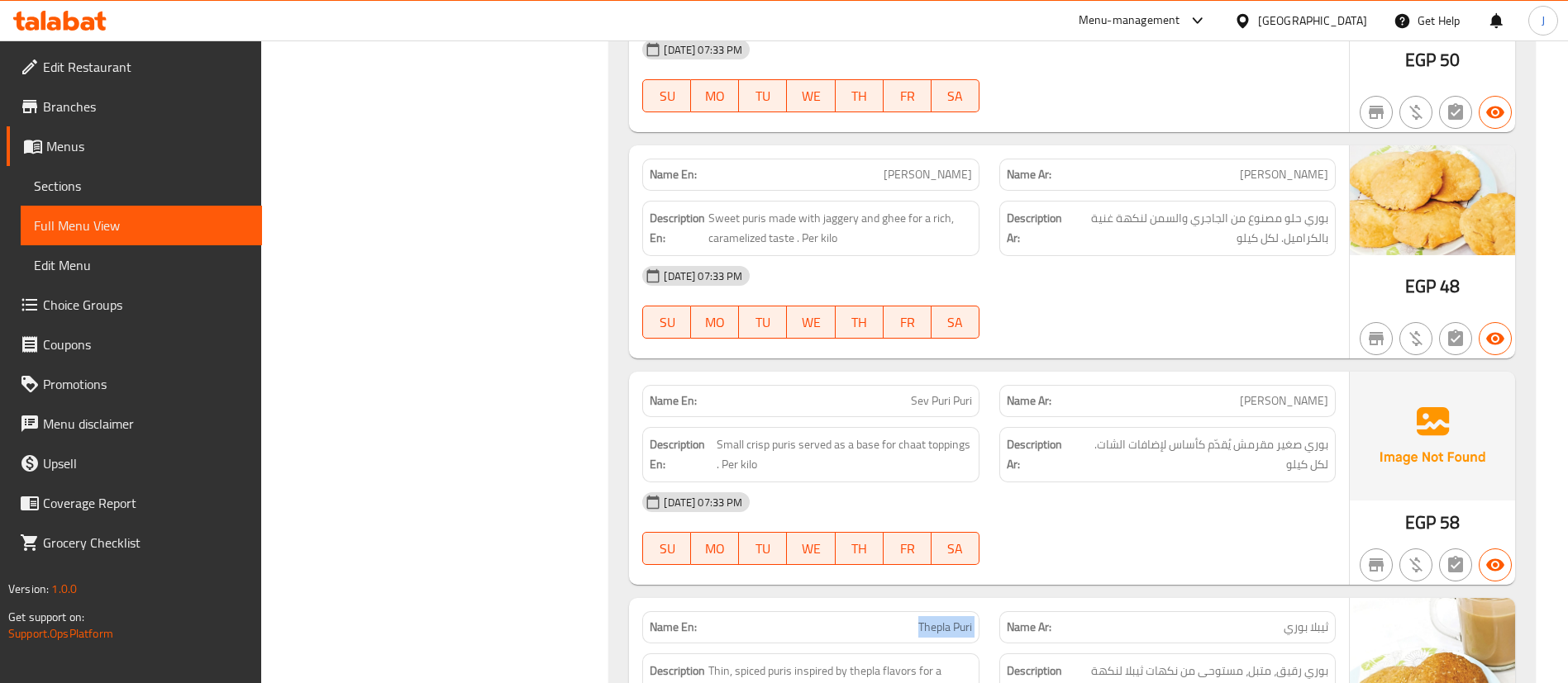
scroll to position [9417, 0]
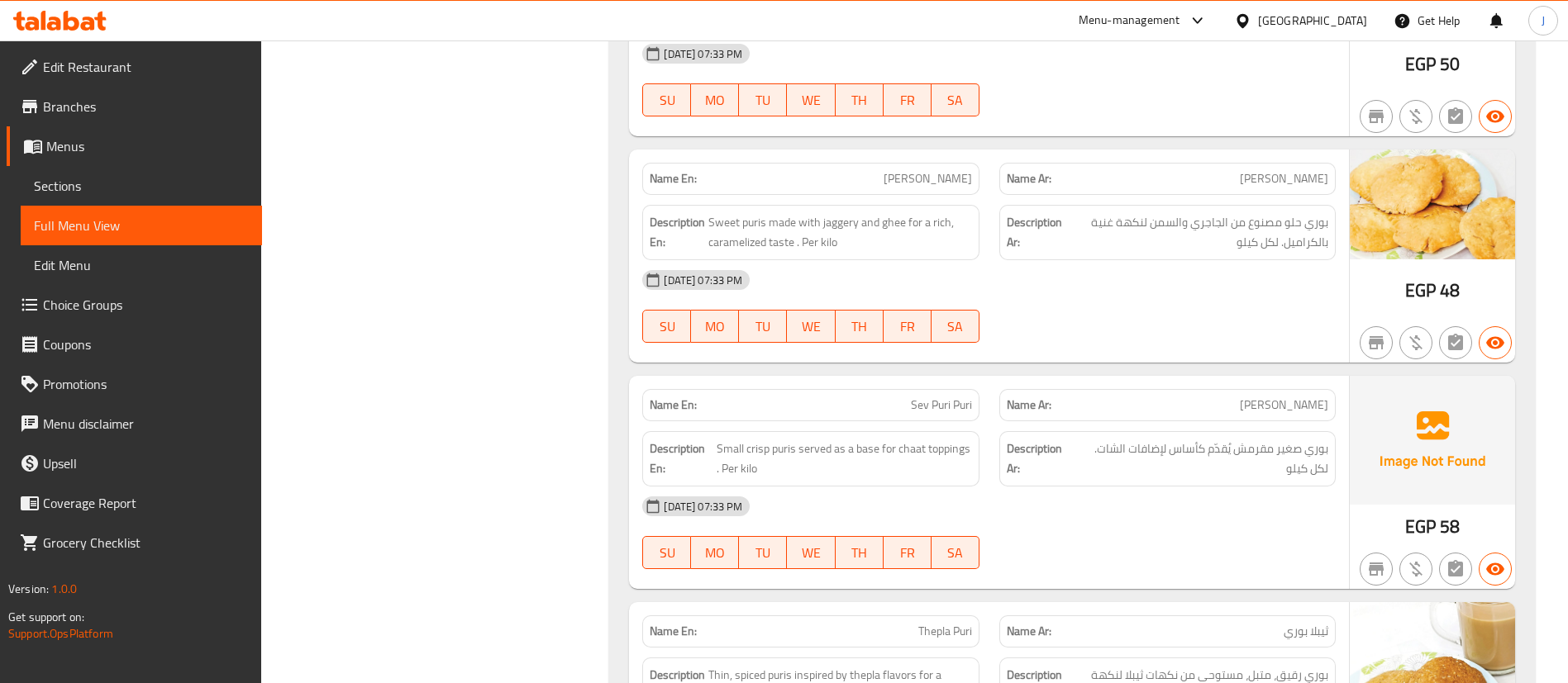
click at [941, 397] on span "Sev Puri Puri" at bounding box center [941, 405] width 61 height 18
click at [965, 325] on div "SU MO TU WE TH FR SA" at bounding box center [810, 326] width 357 height 53
click at [750, 439] on span "Small crisp puris served as a base for chaat toppings . Per kilo" at bounding box center [844, 459] width 255 height 41
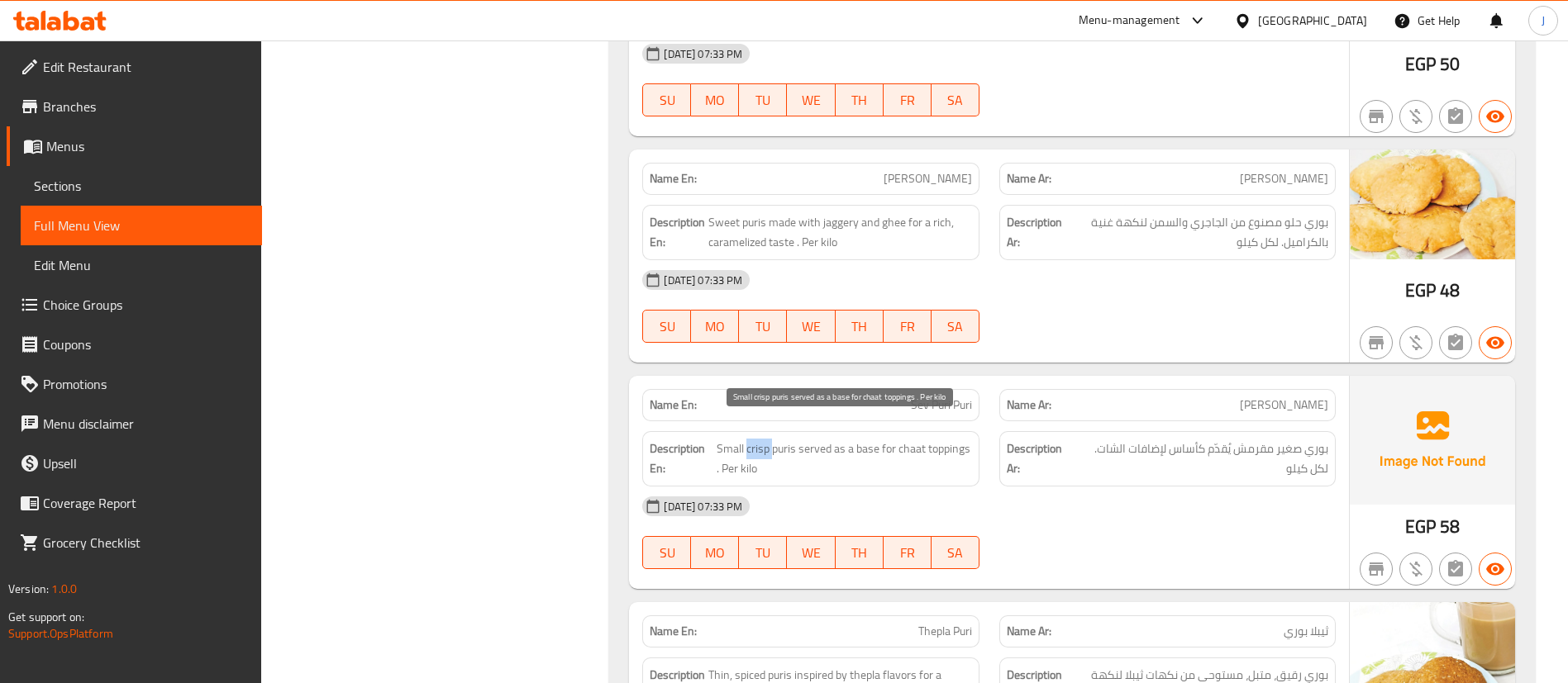
click at [750, 439] on span "Small crisp puris served as a base for chaat toppings . Per kilo" at bounding box center [844, 459] width 255 height 41
click at [751, 439] on span "Small crisp puris served as a base for chaat toppings . Per kilo" at bounding box center [844, 459] width 255 height 41
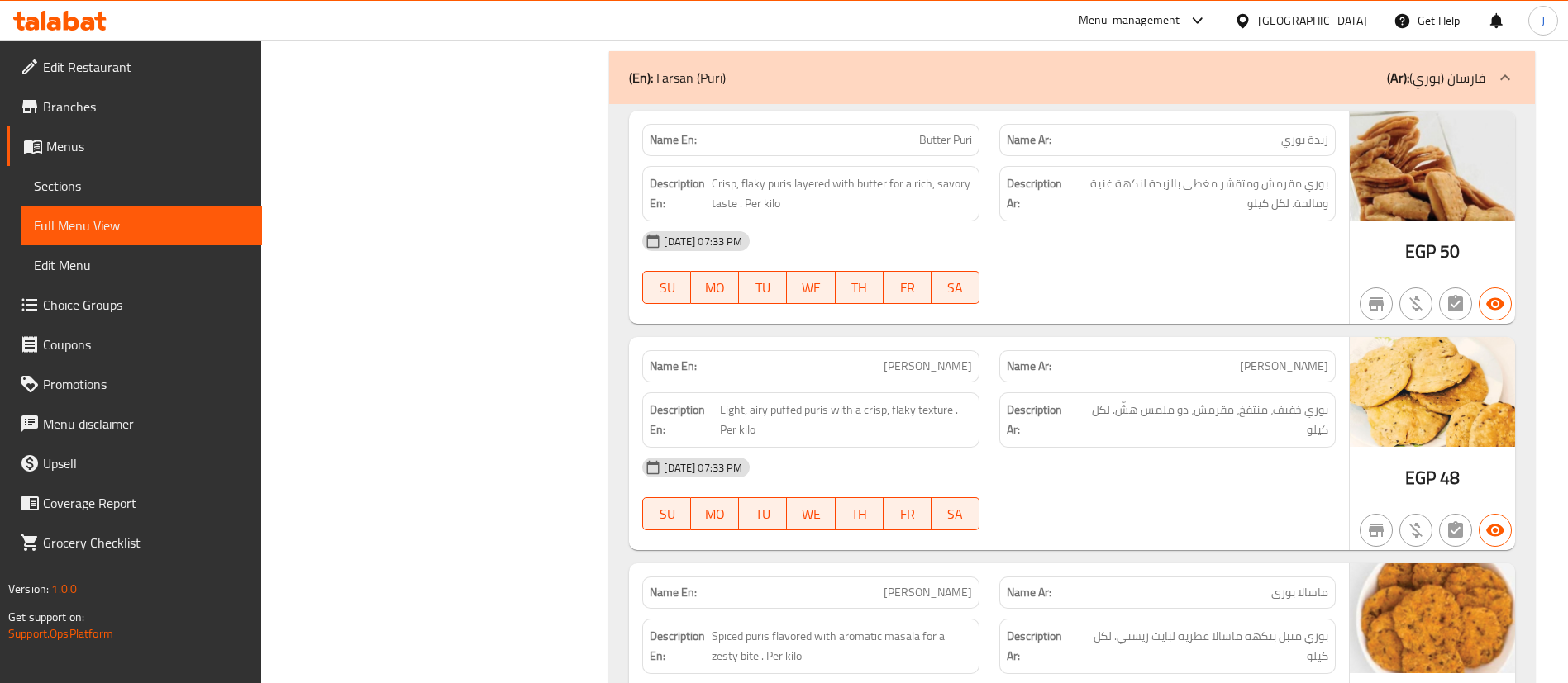
scroll to position [8673, 0]
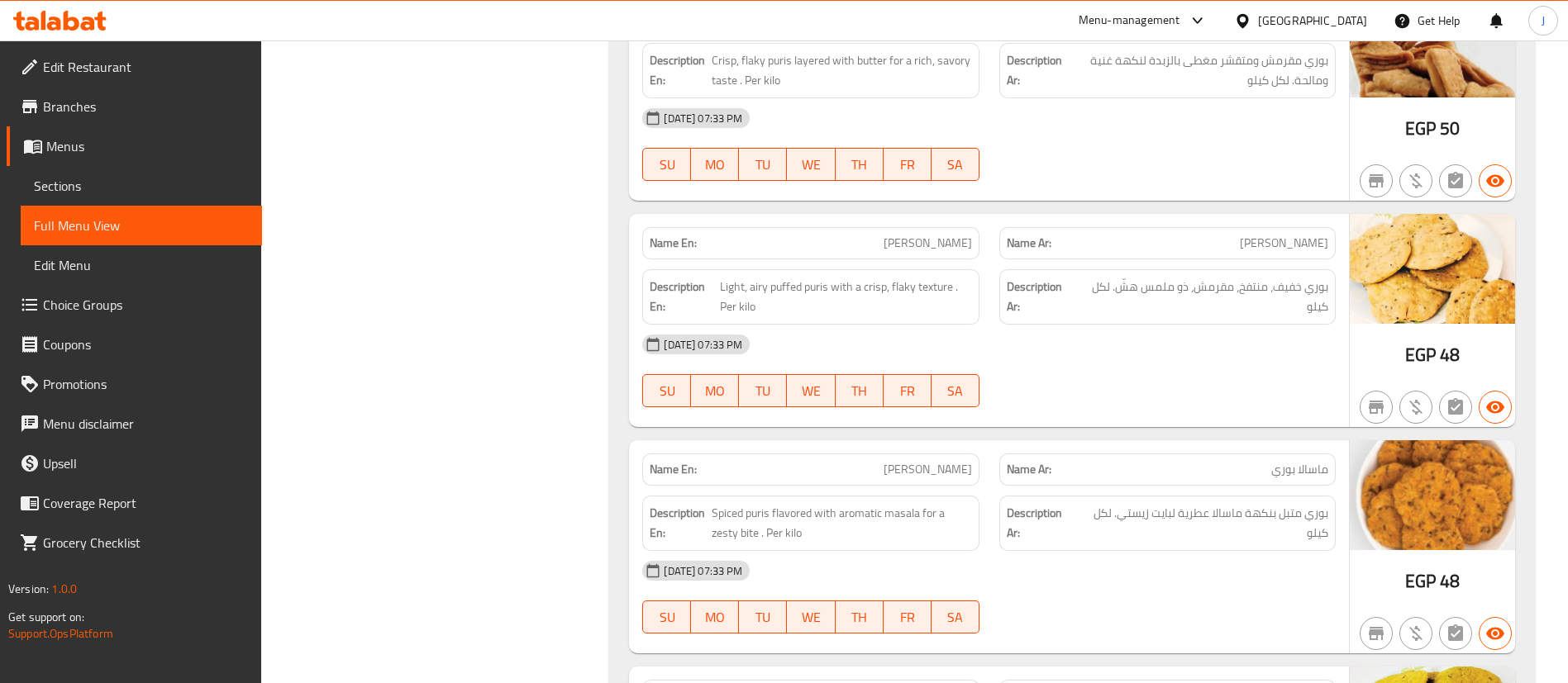
click at [952, 235] on span "[PERSON_NAME]" at bounding box center [928, 243] width 89 height 18
click at [932, 461] on span "[PERSON_NAME]" at bounding box center [928, 469] width 89 height 18
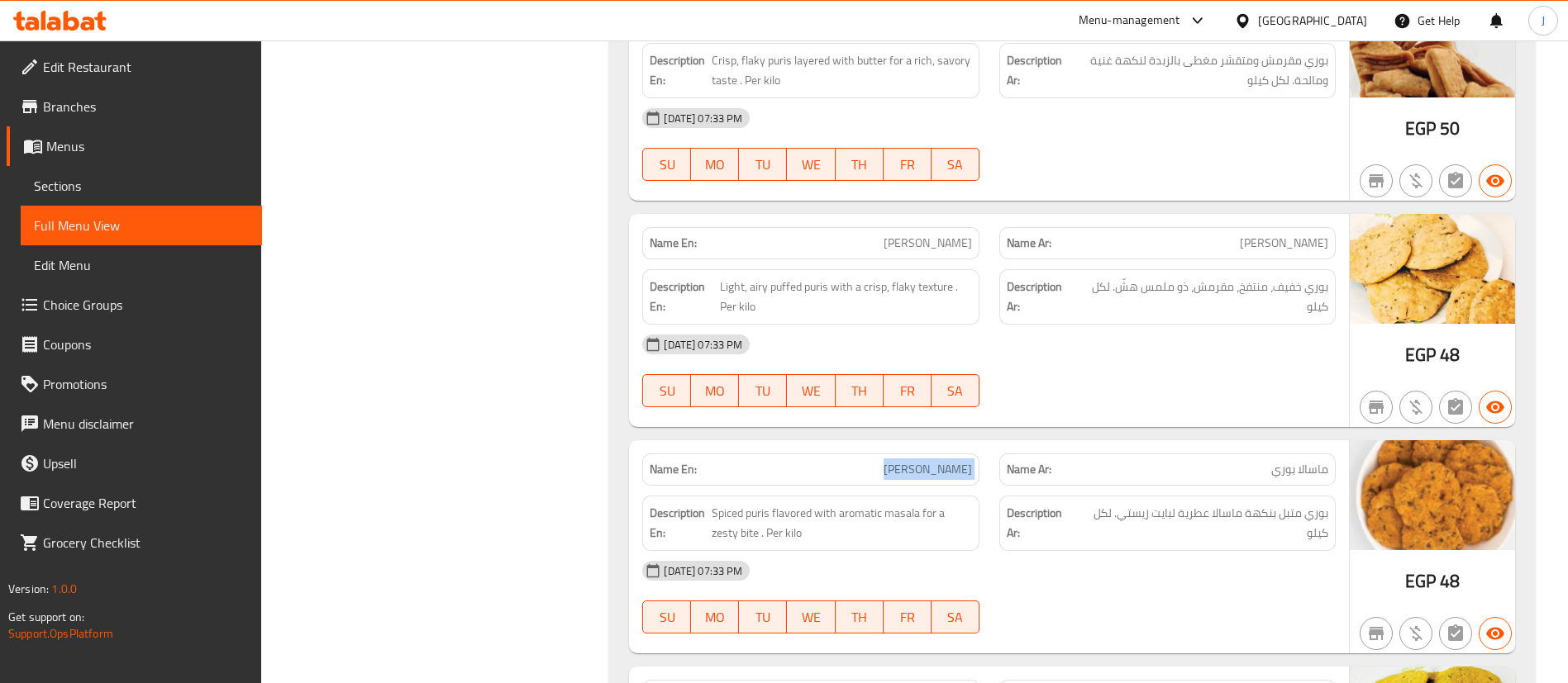
click at [932, 461] on span "[PERSON_NAME]" at bounding box center [928, 469] width 89 height 18
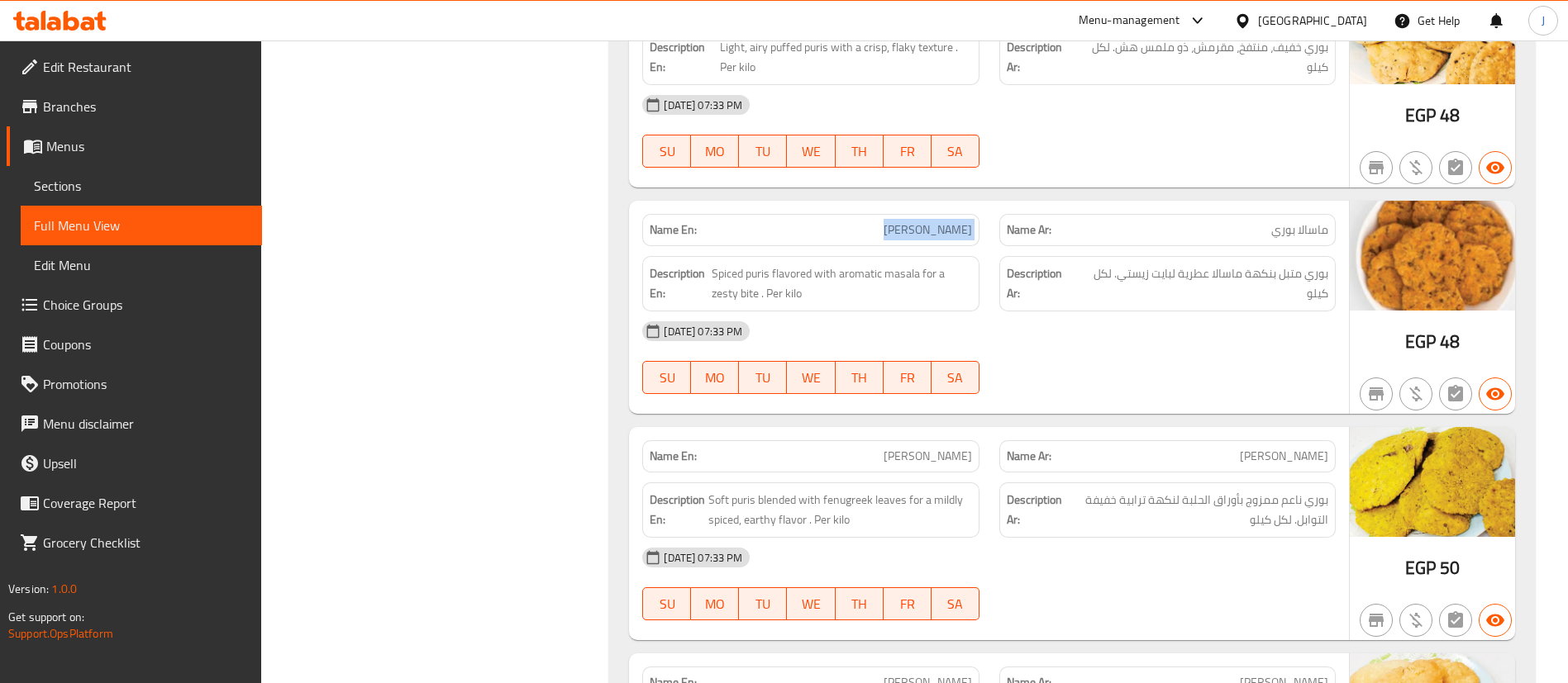
scroll to position [8921, 0]
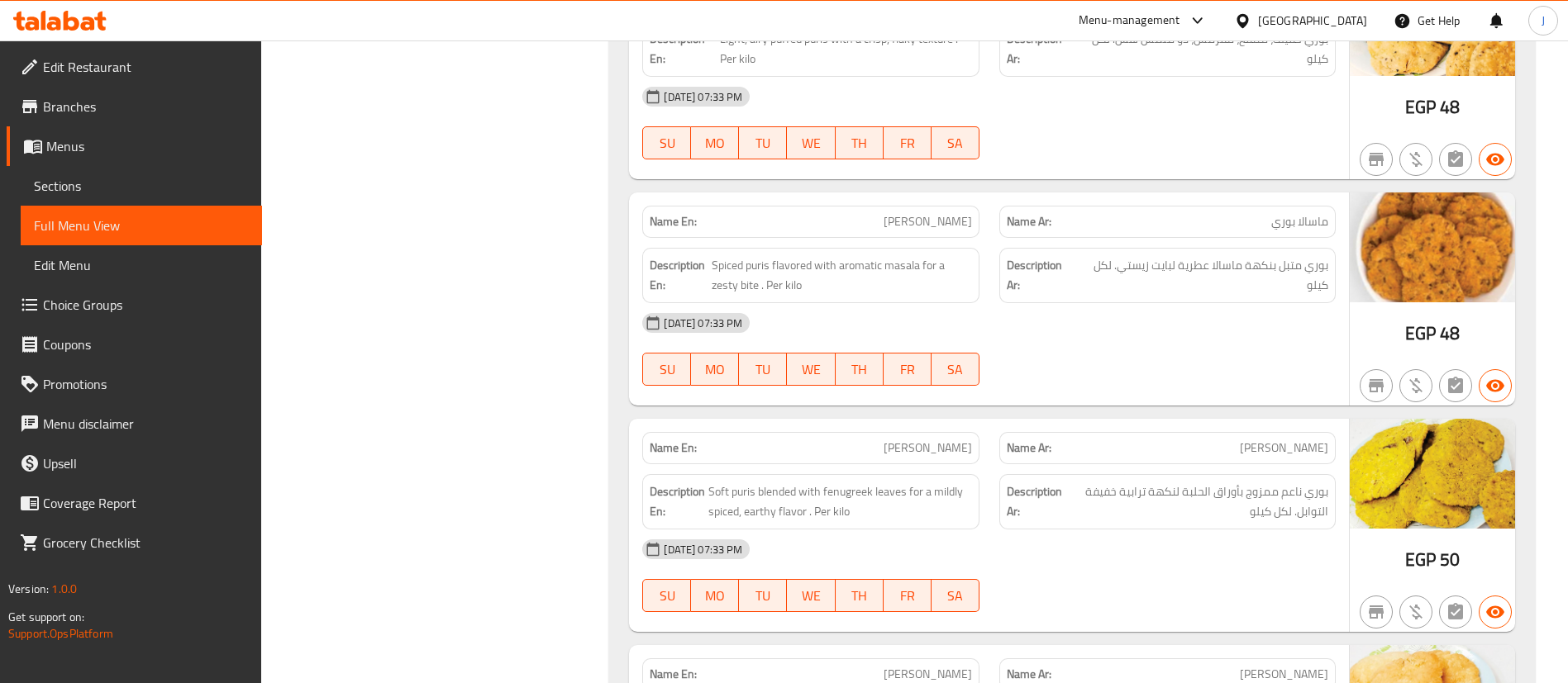
click at [960, 440] on span "[PERSON_NAME]" at bounding box center [928, 448] width 89 height 18
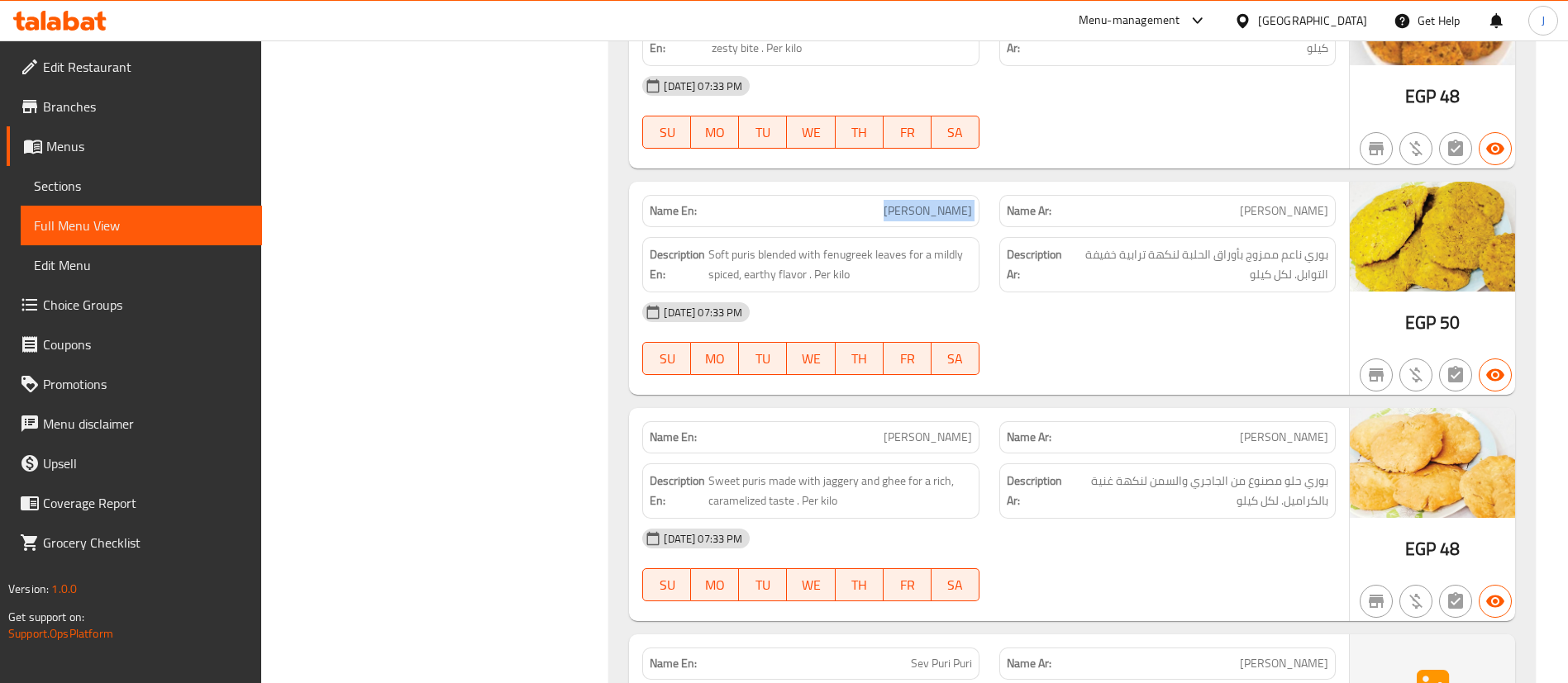
scroll to position [9169, 0]
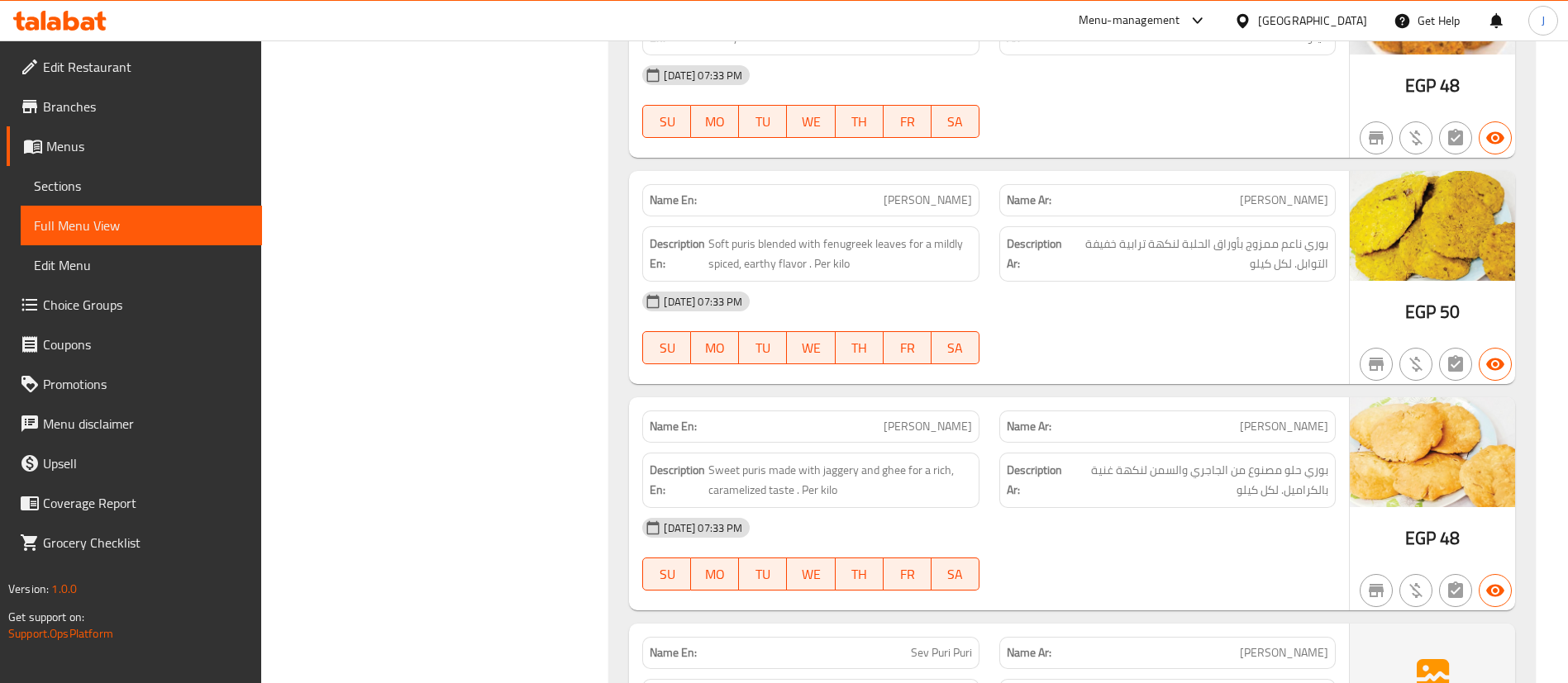
click at [972, 418] on span "[PERSON_NAME]" at bounding box center [928, 426] width 89 height 18
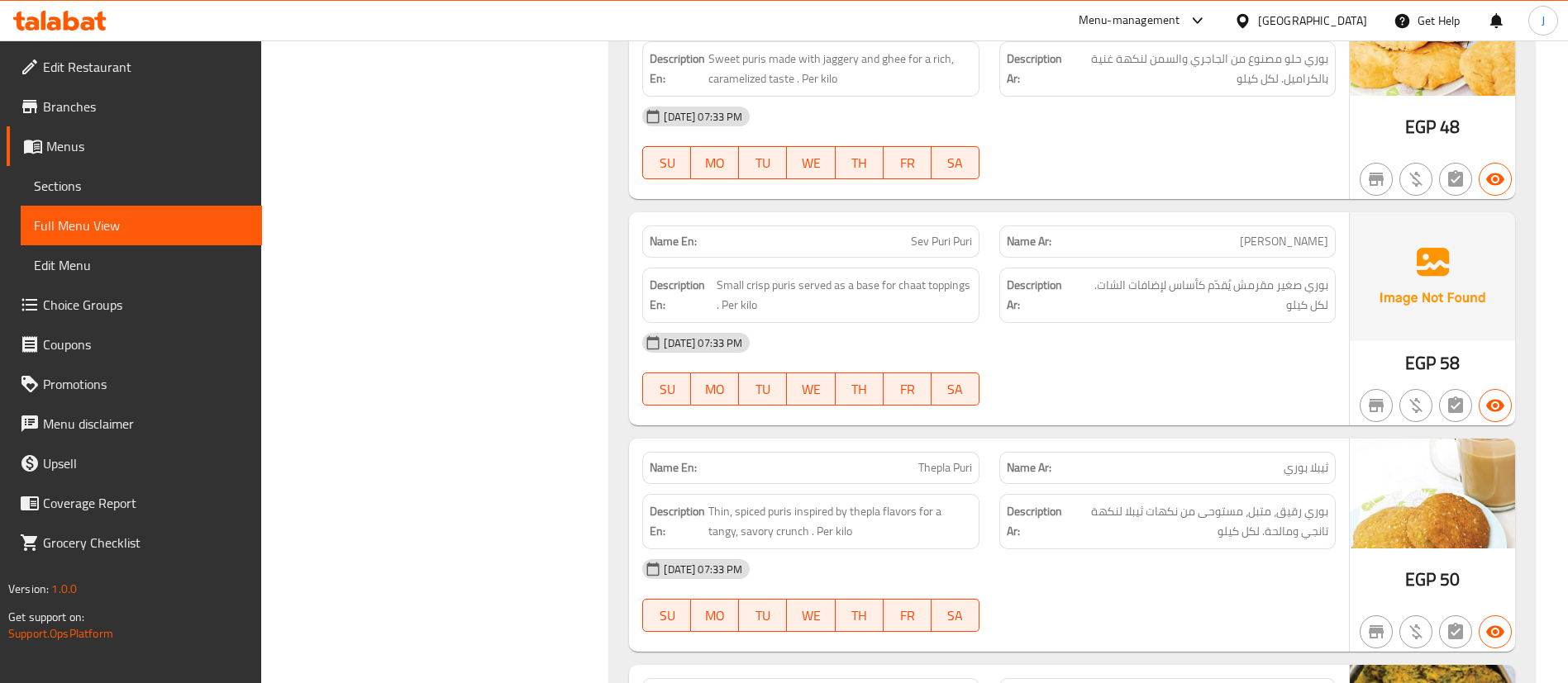
scroll to position [9788, 0]
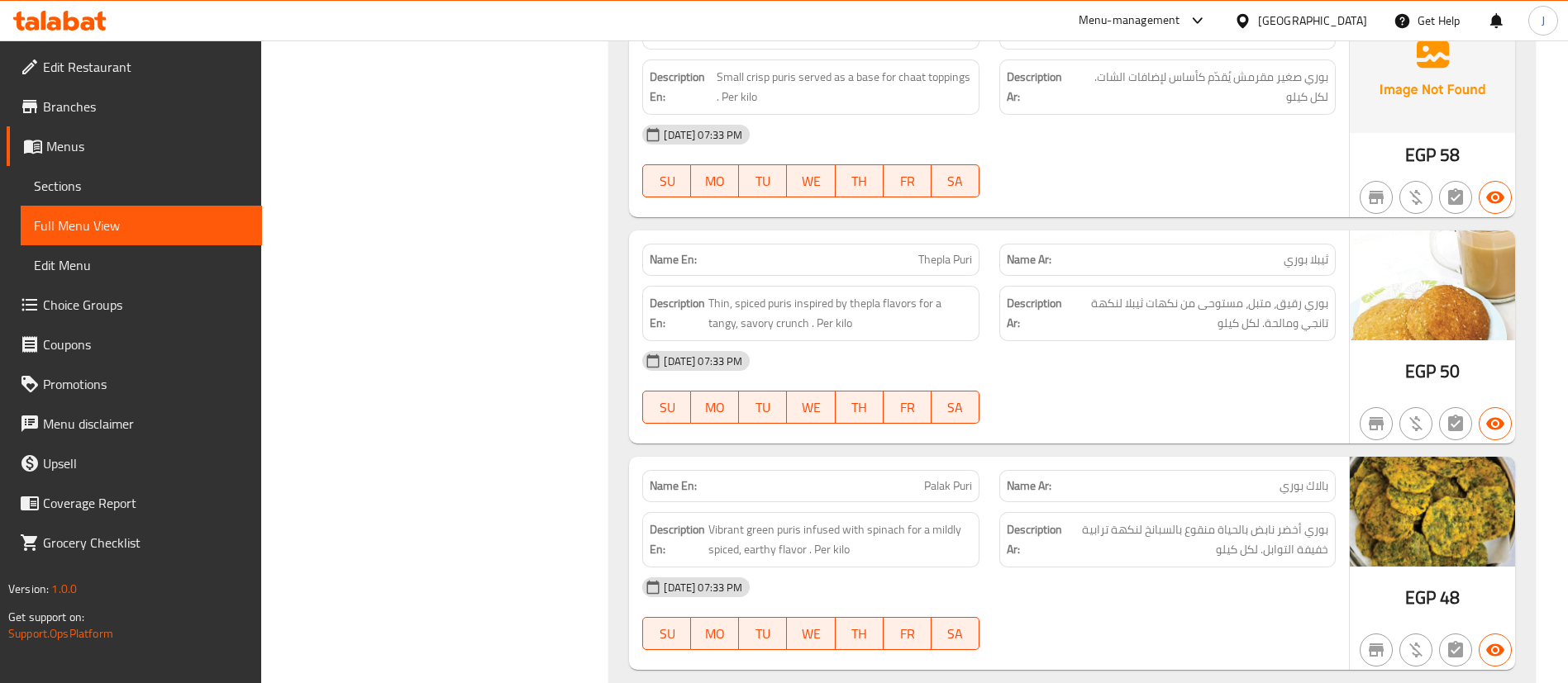
click at [950, 470] on div "Name En: Palak Puri" at bounding box center [810, 486] width 336 height 32
click at [950, 251] on span "Thepla Puri" at bounding box center [945, 259] width 54 height 18
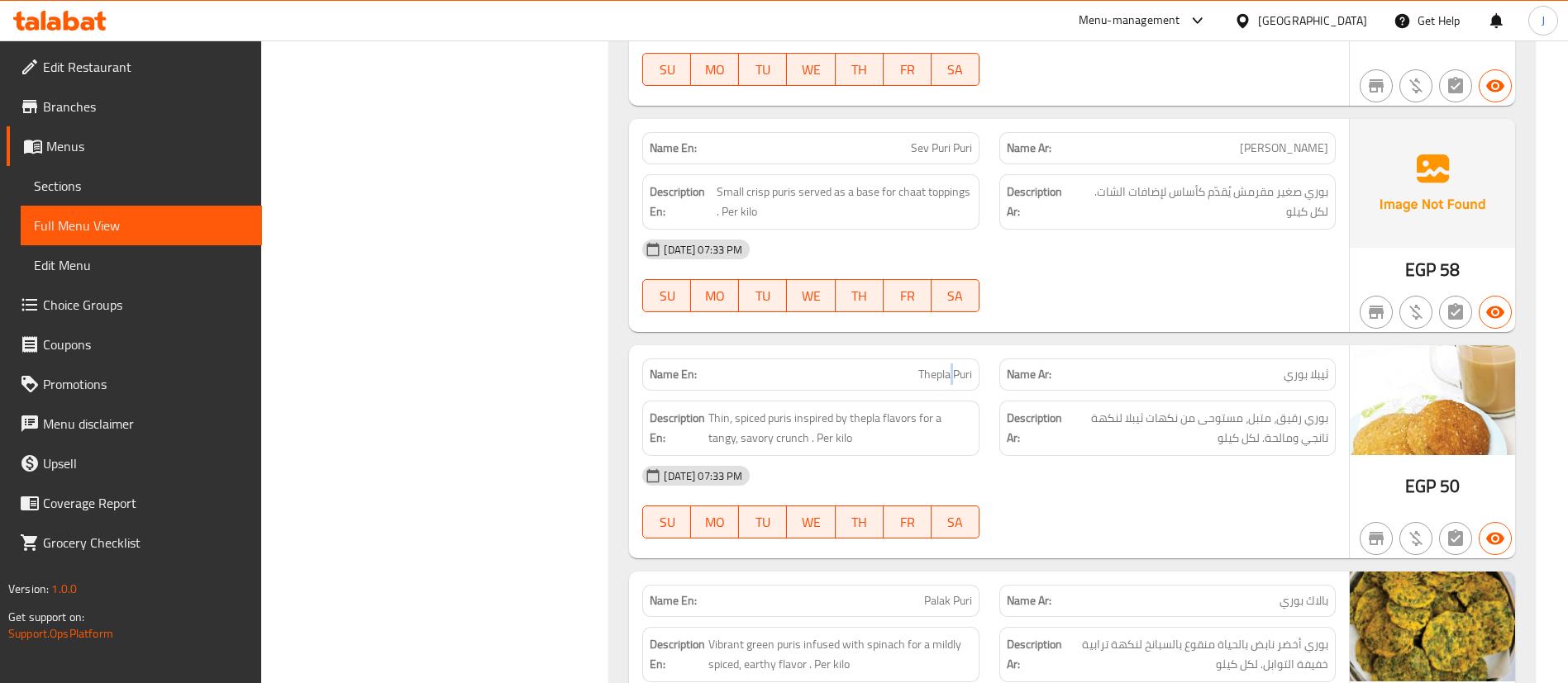
scroll to position [9541, 0]
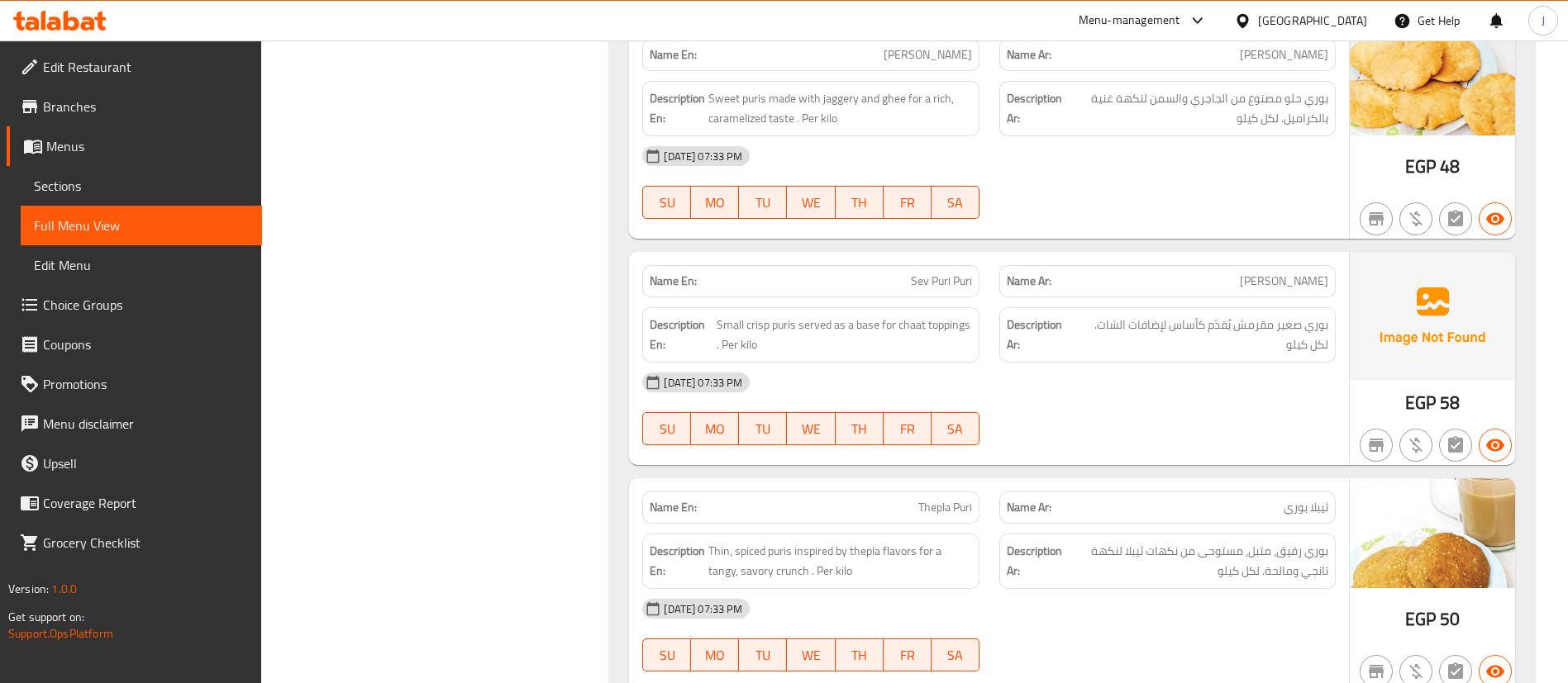
click at [932, 273] on span "Sev Puri Puri" at bounding box center [941, 281] width 61 height 18
click at [1416, 387] on span "EGP" at bounding box center [1420, 403] width 30 height 32
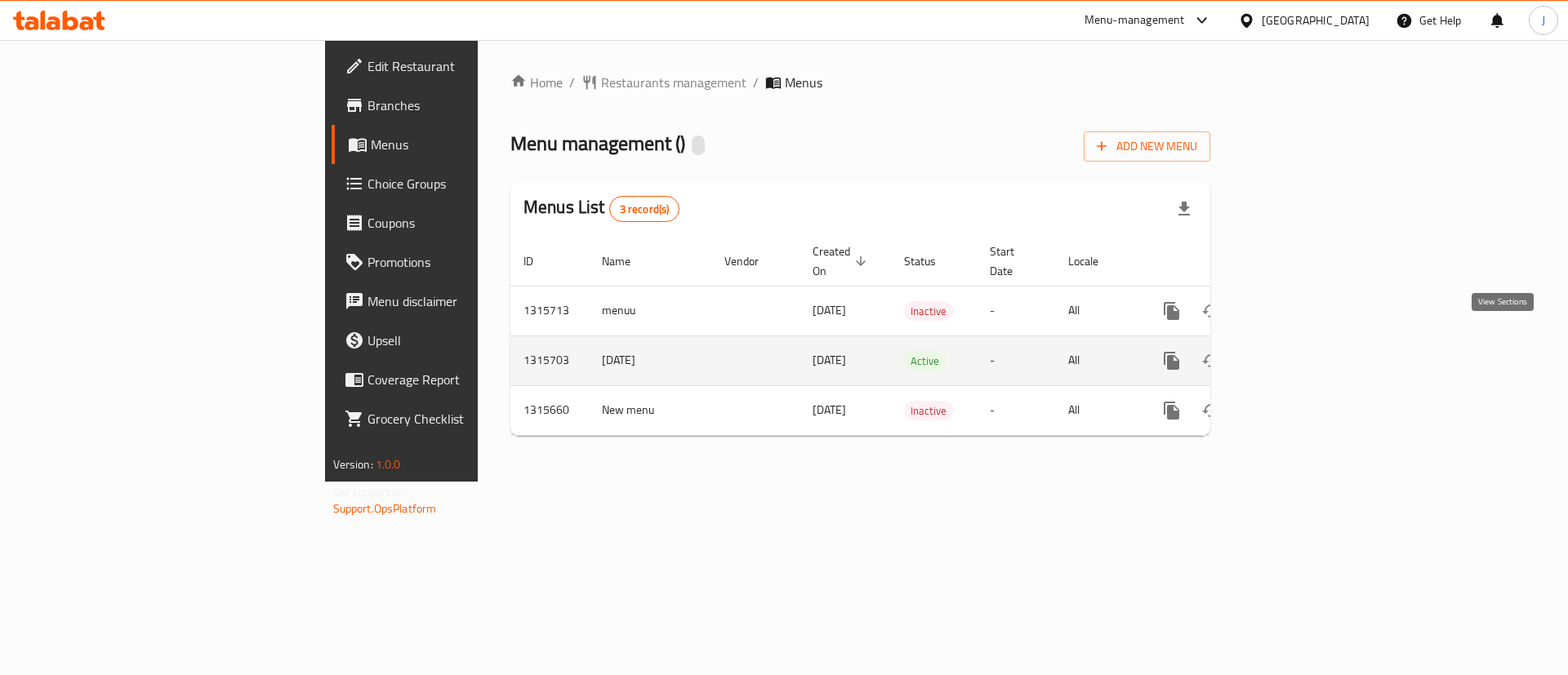
click at [1299, 351] on icon "enhanced table" at bounding box center [1288, 360] width 19 height 19
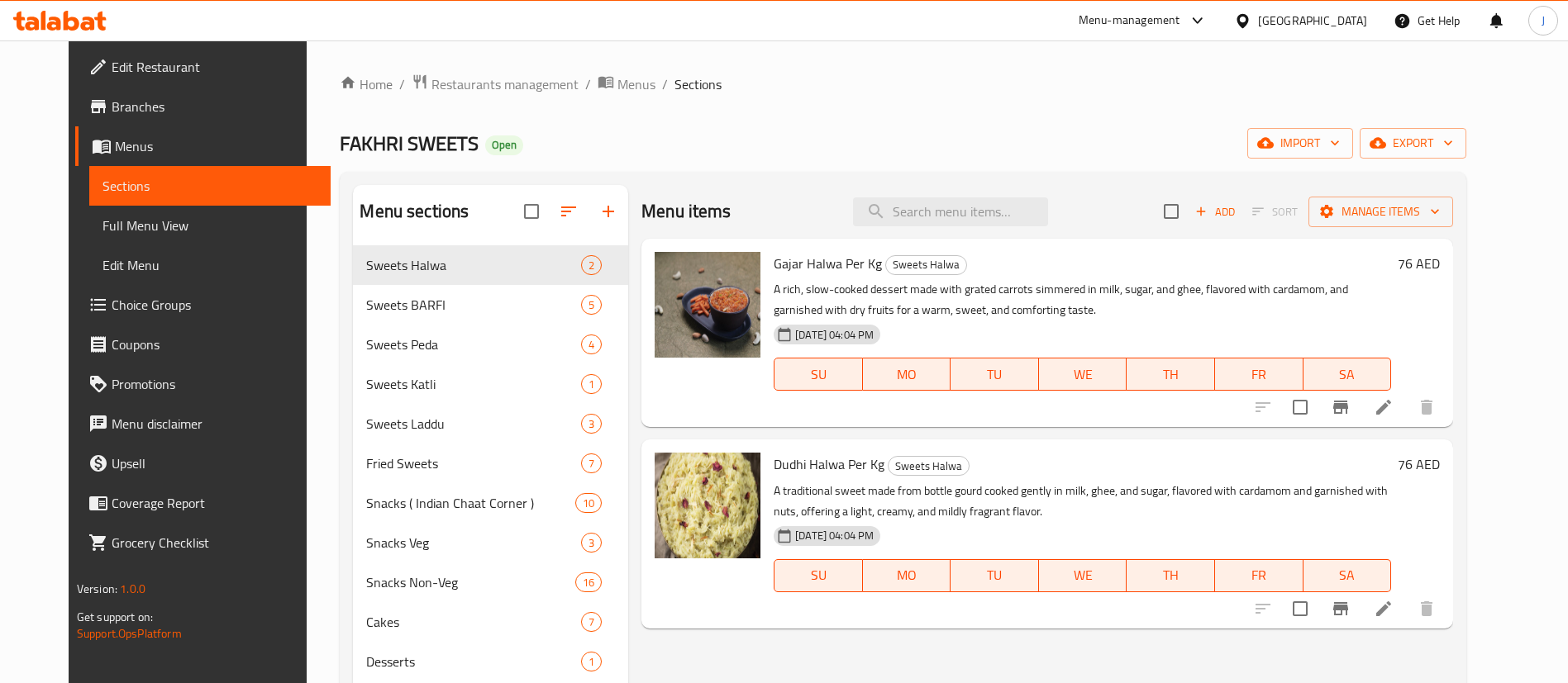
click at [102, 227] on span "Full Menu View" at bounding box center [210, 225] width 215 height 19
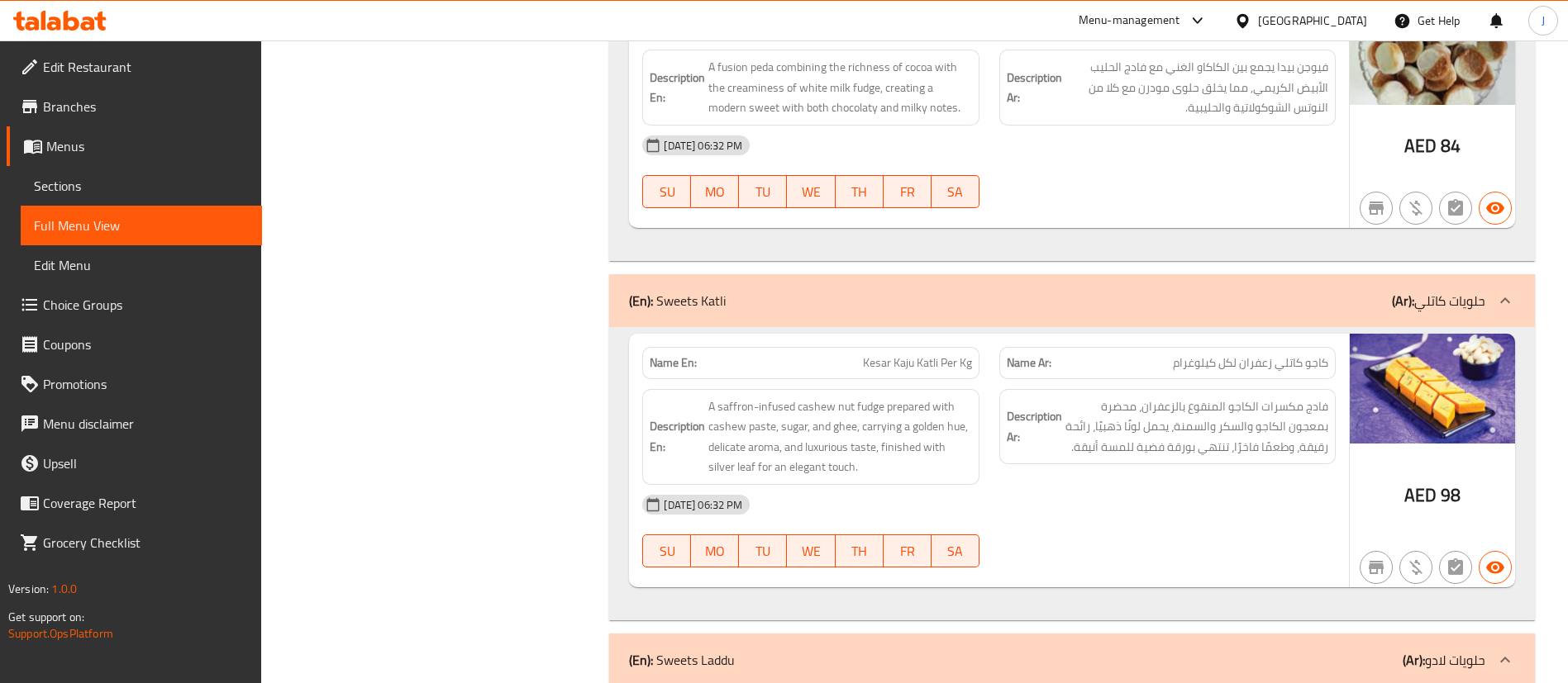
scroll to position [3469, 0]
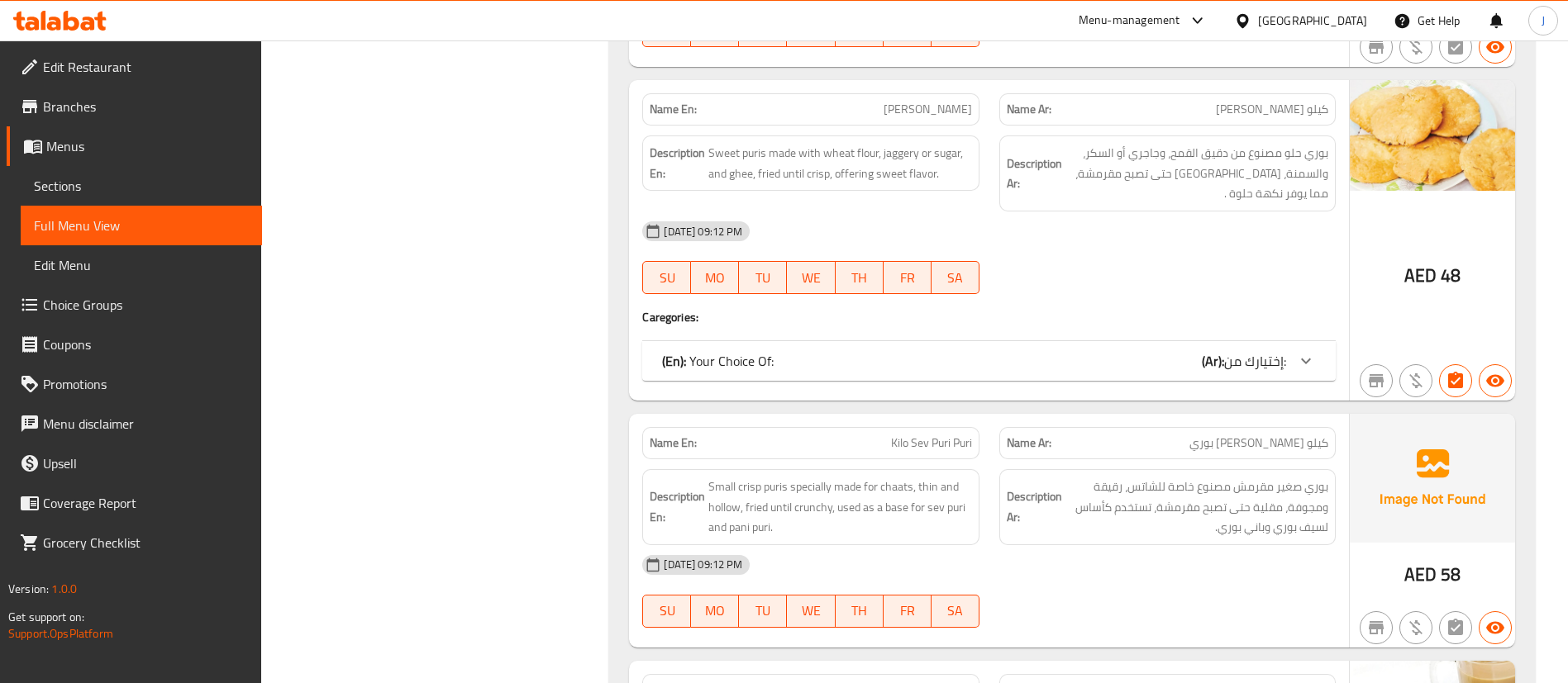
click at [1074, 285] on div at bounding box center [1168, 294] width 357 height 19
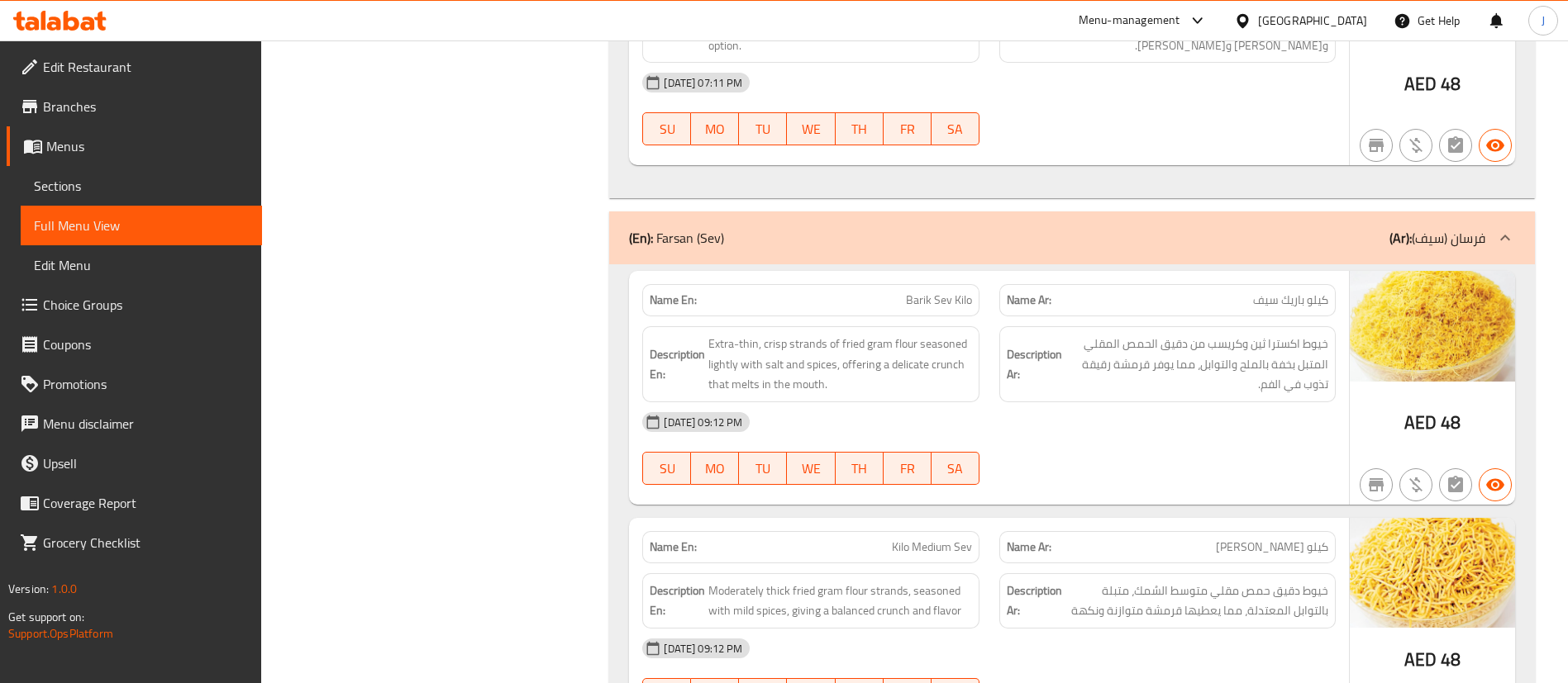
scroll to position [31234, 0]
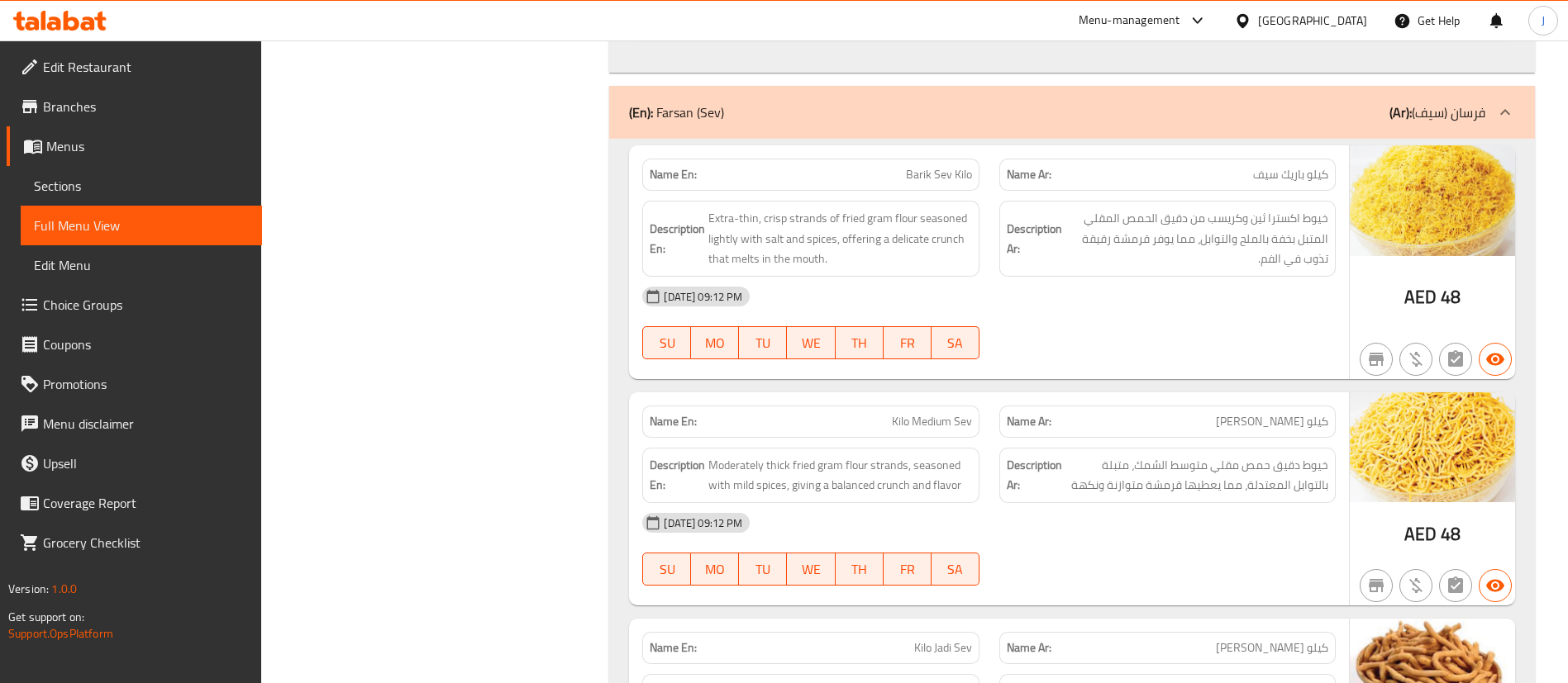
click at [1024, 277] on div "04-10-2025 09:12 PM" at bounding box center [988, 296] width 713 height 40
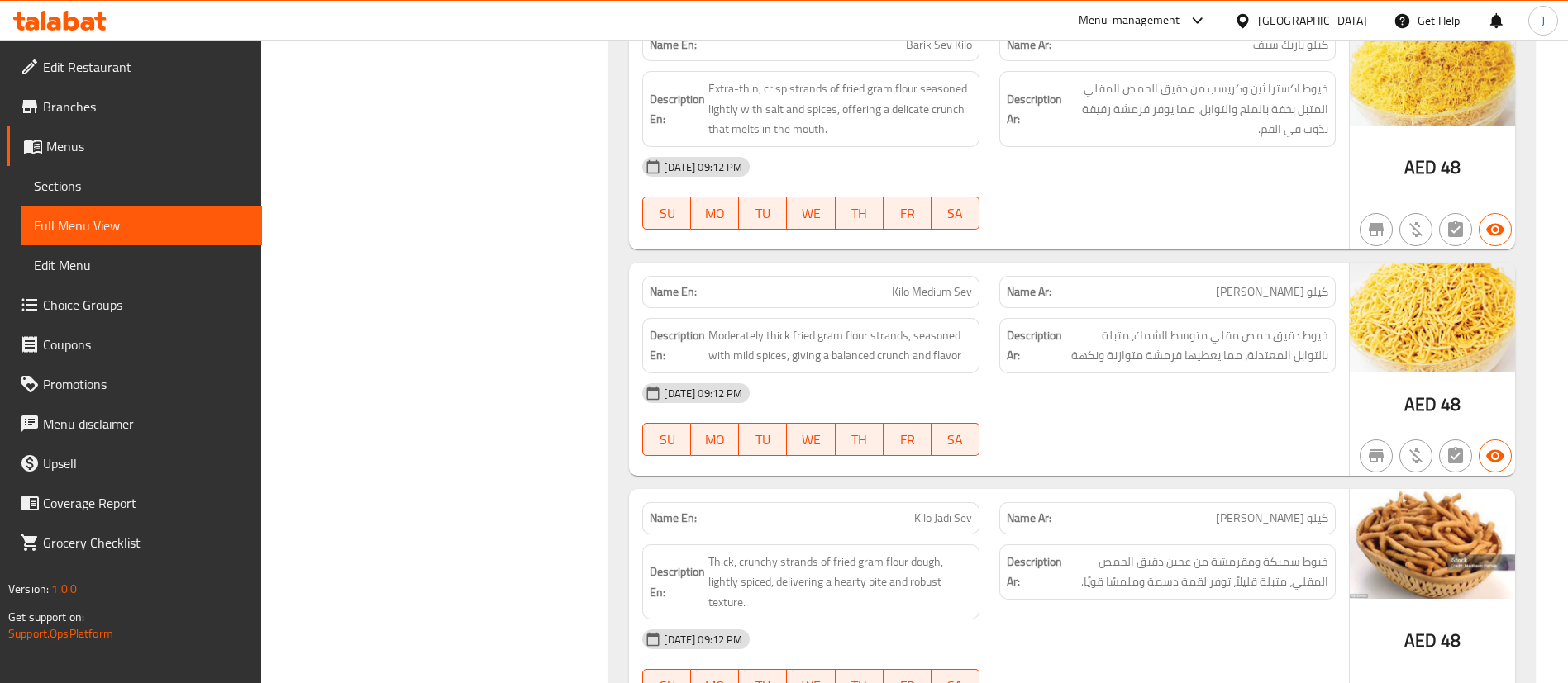
scroll to position [31605, 0]
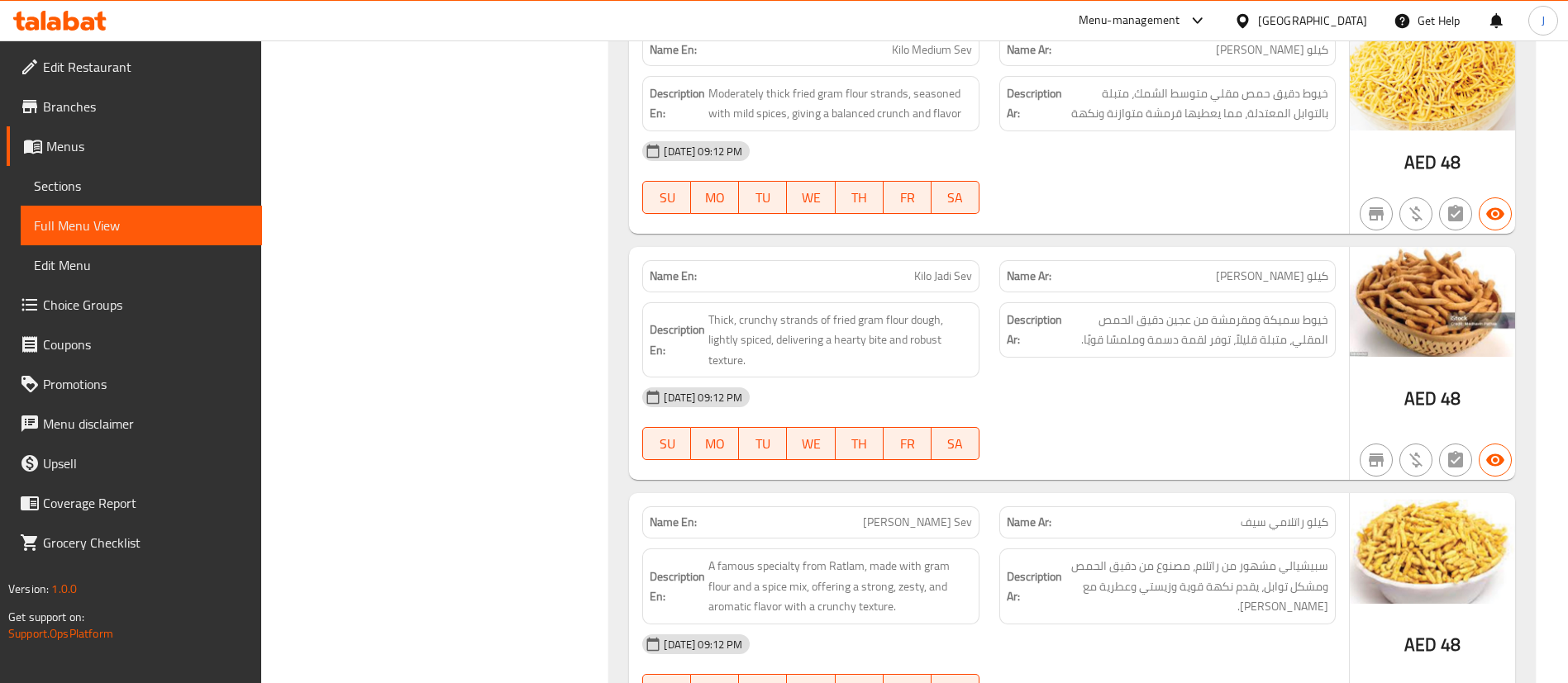
click at [973, 377] on div "04-10-2025 09:12 PM" at bounding box center [988, 397] width 713 height 40
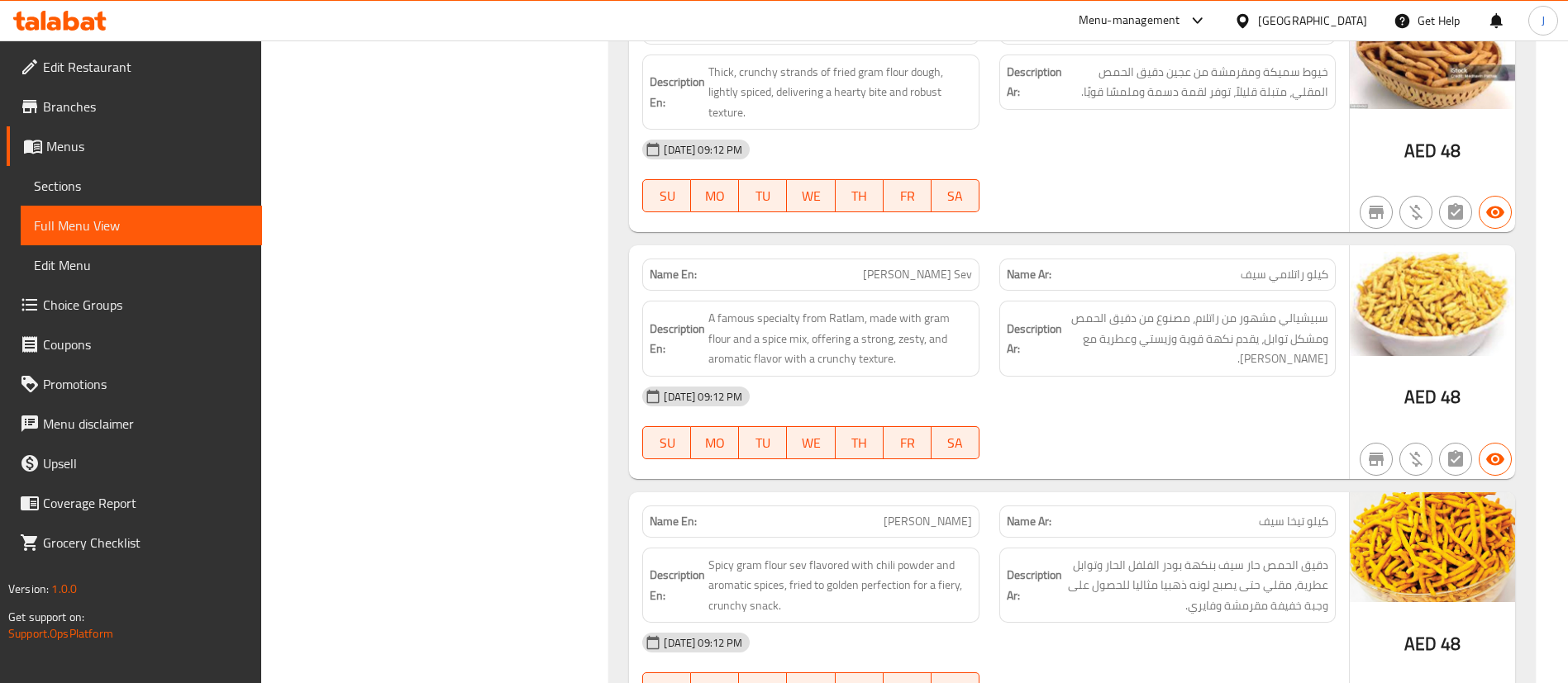
click at [1072, 377] on div "04-10-2025 09:12 PM SU MO TU WE TH FR SA" at bounding box center [988, 423] width 713 height 93
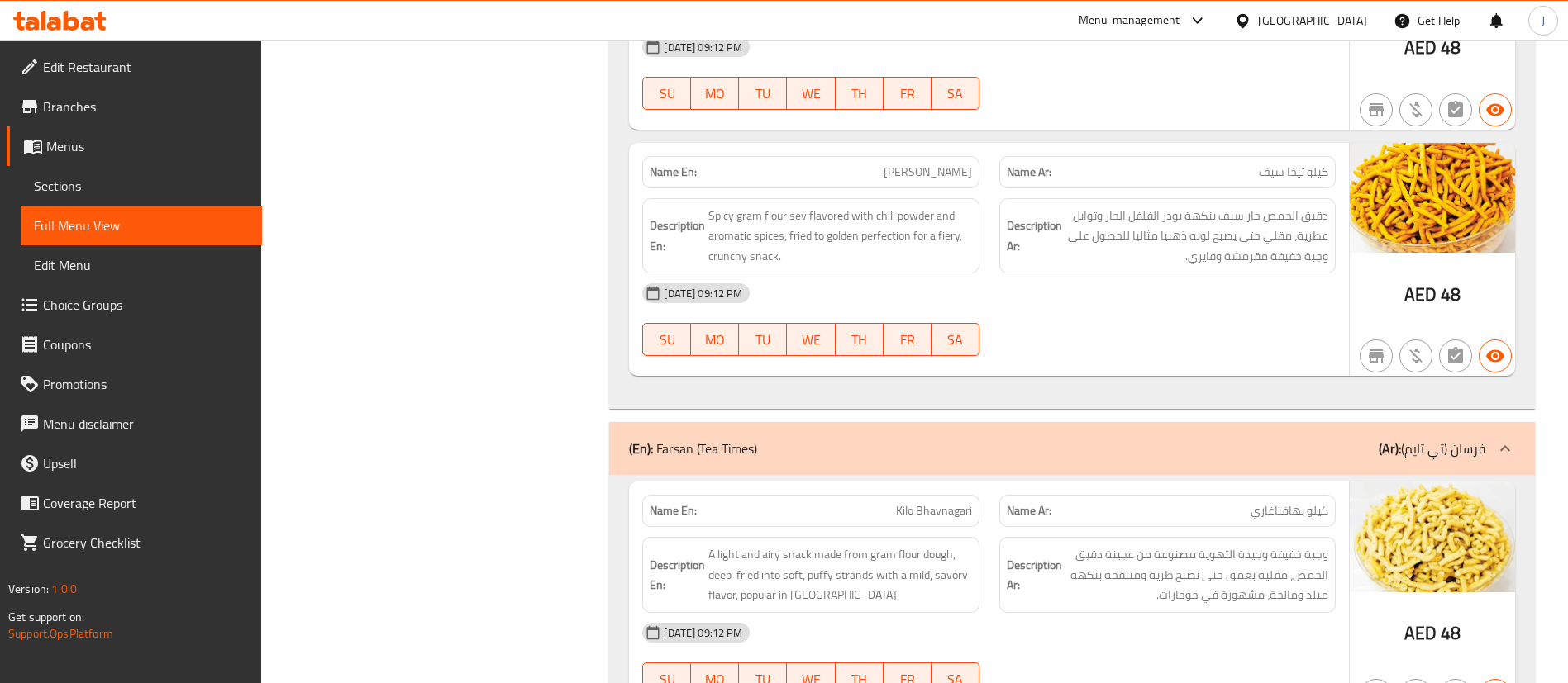
scroll to position [32225, 0]
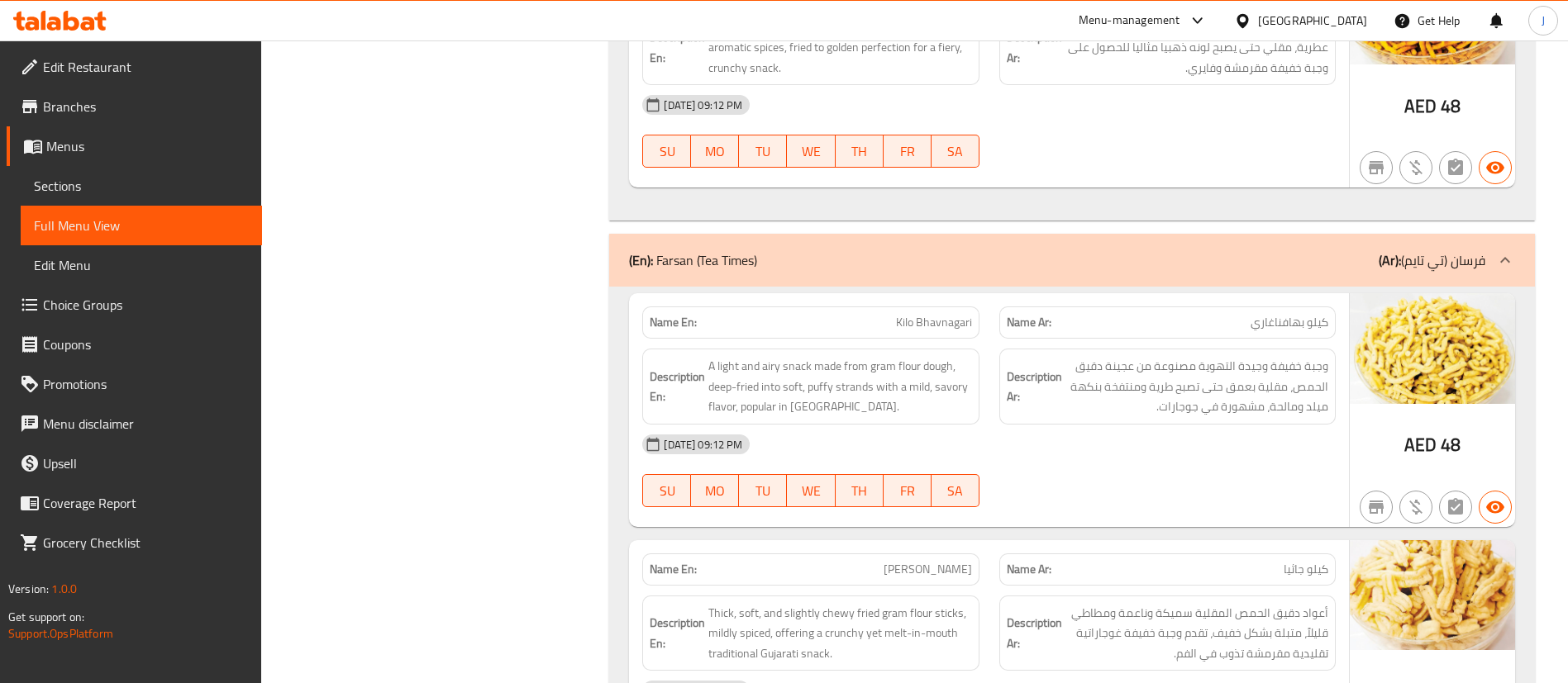
scroll to position [32597, 0]
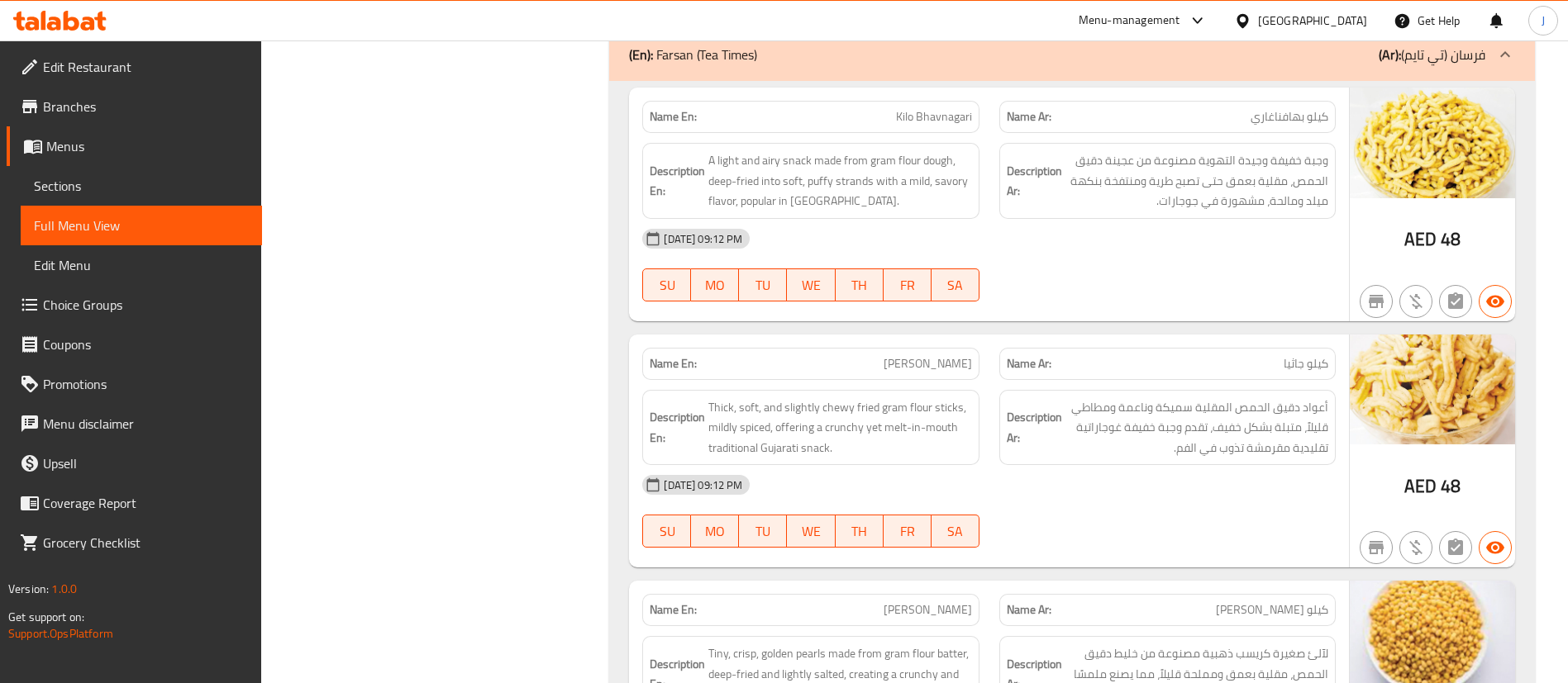
click at [1081, 348] on div "Name Ar: كيلو جاثيا" at bounding box center [1168, 364] width 336 height 32
click at [951, 348] on div "Name En: Kilo Gathiya" at bounding box center [810, 364] width 336 height 32
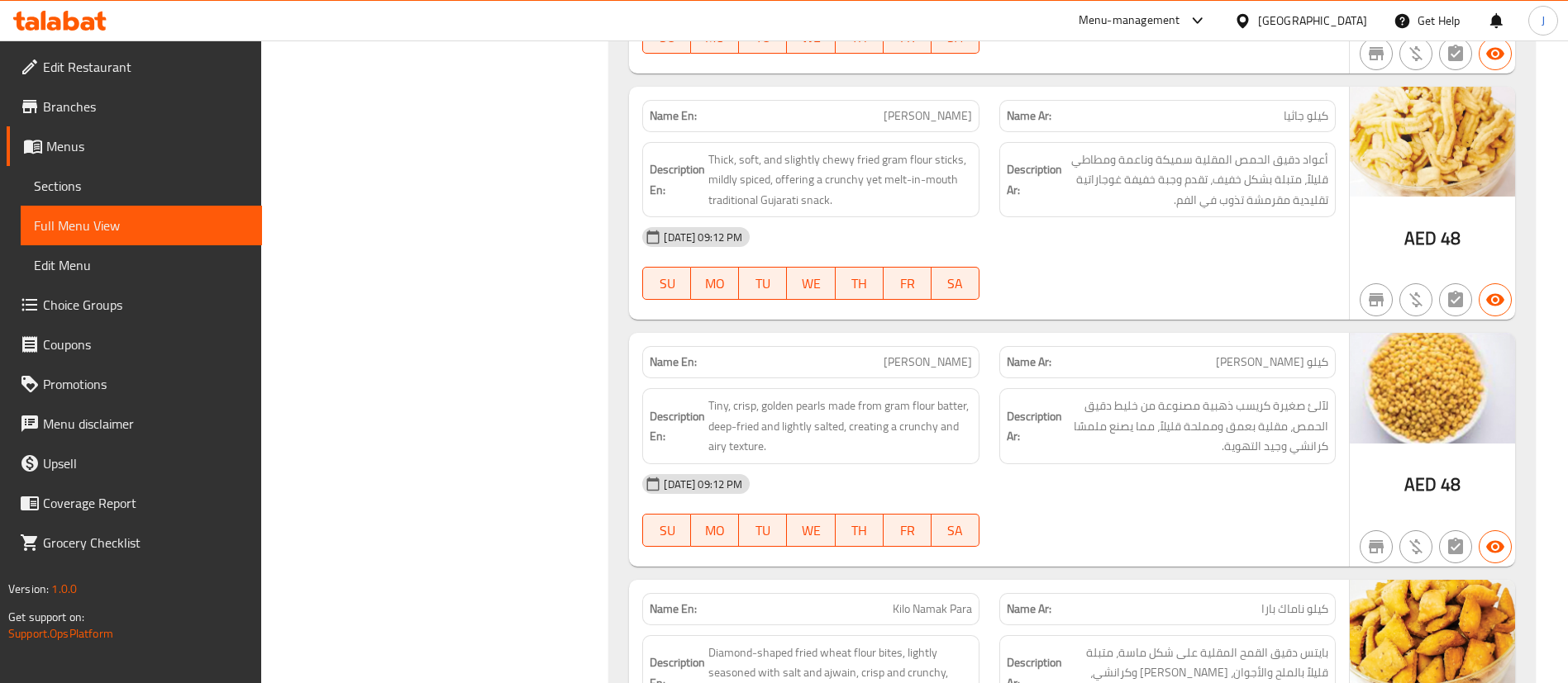
click at [941, 378] on div "Description En: Tiny, crisp, golden pearls made from gram flour batter, deep-fr…" at bounding box center [810, 426] width 357 height 95
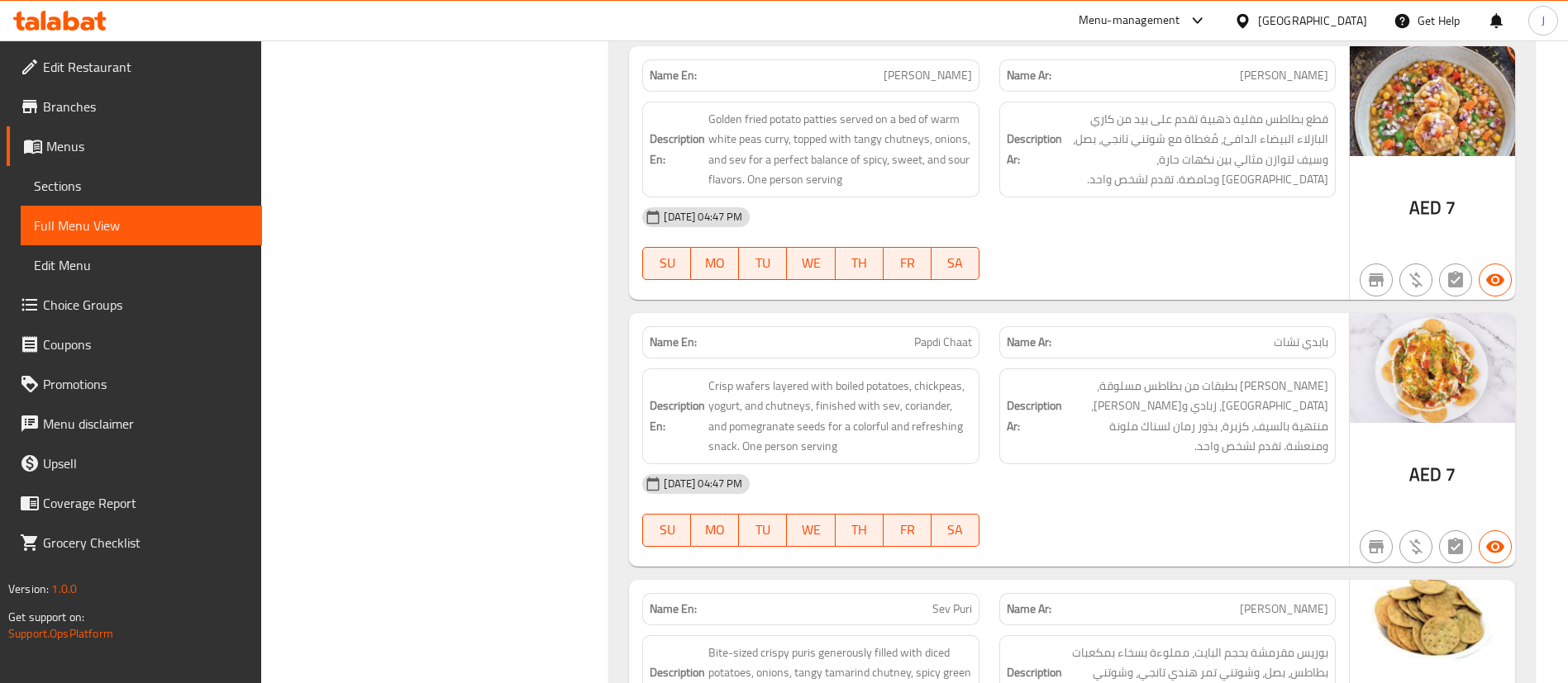
scroll to position [8740, 0]
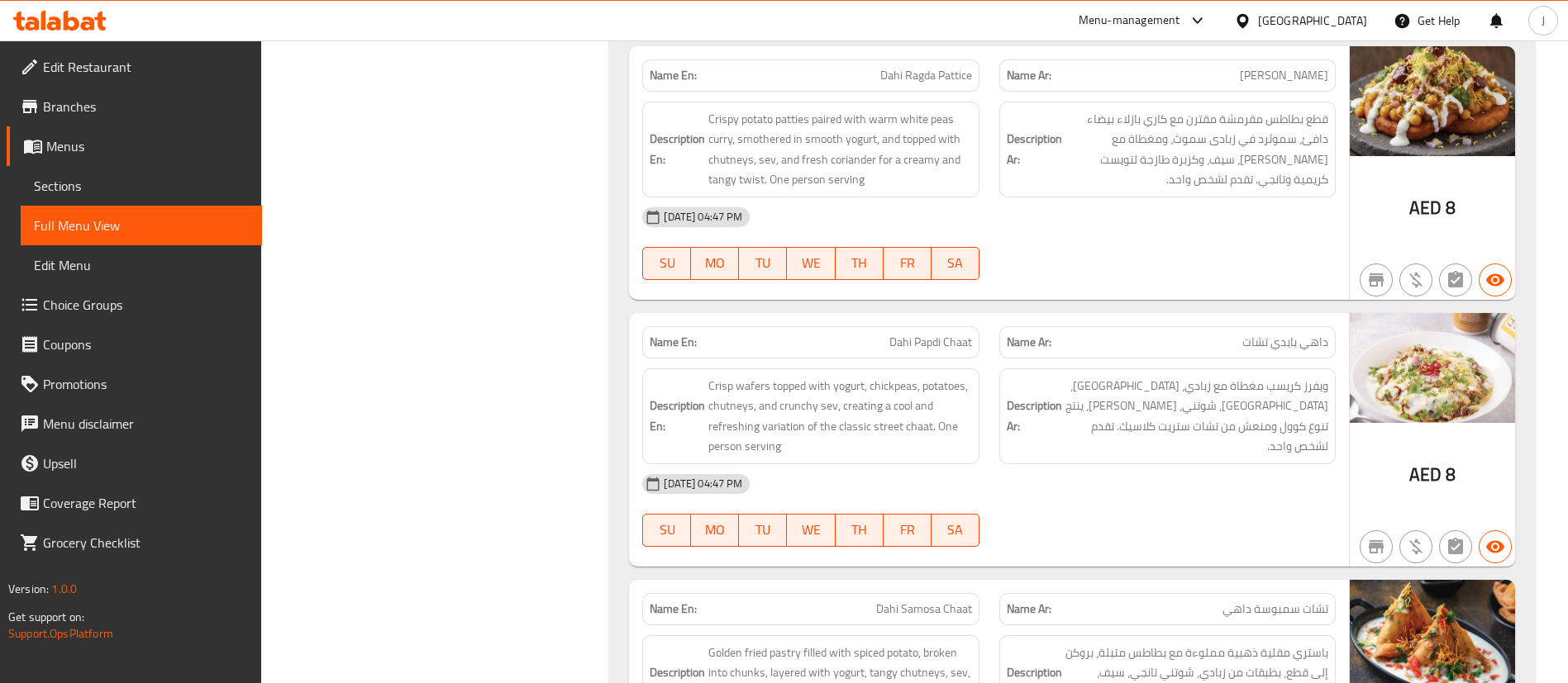
click at [1024, 224] on div "04-10-2025 04:47 PM" at bounding box center [988, 217] width 713 height 40
click at [981, 284] on div "SU MO TU WE TH FR SA" at bounding box center [810, 263] width 357 height 53
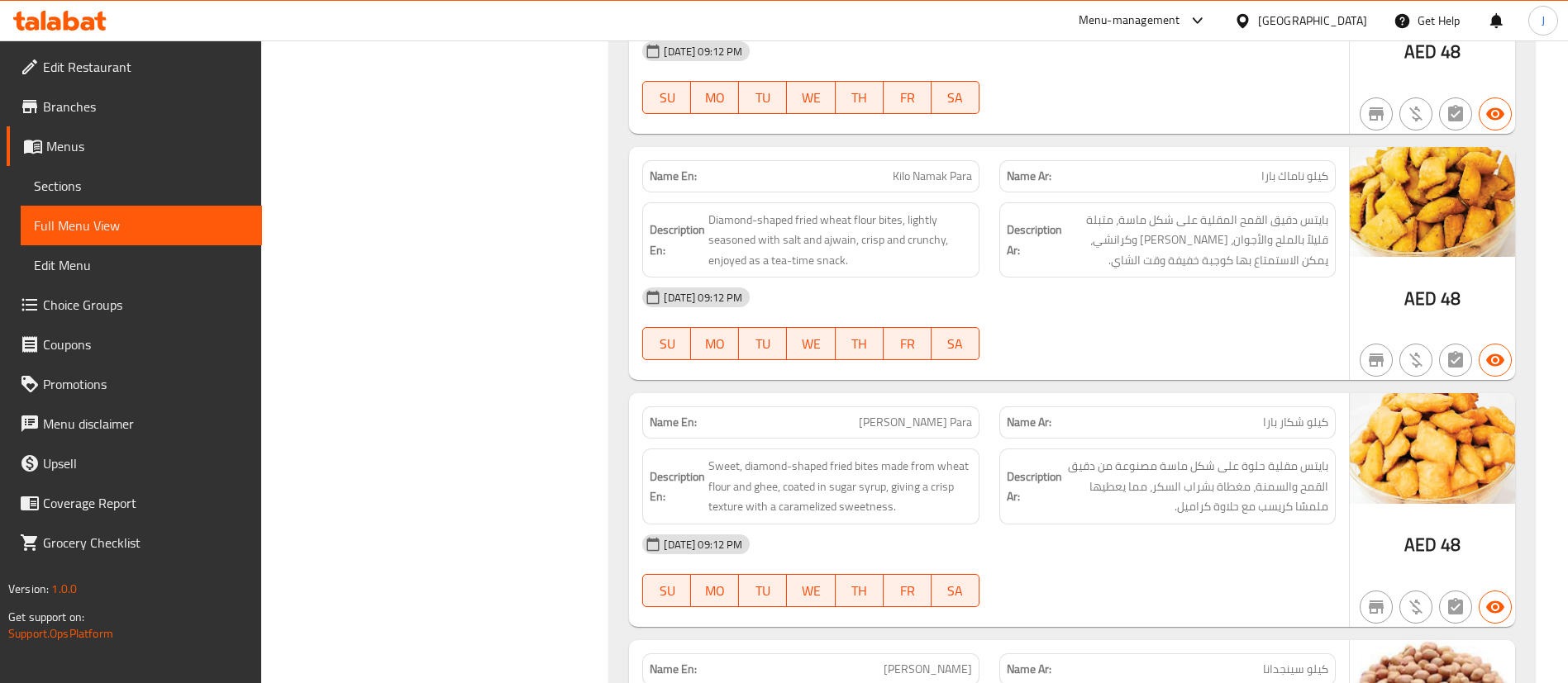
click at [1004, 278] on div "04-10-2025 09:12 PM SU MO TU WE TH FR SA" at bounding box center [988, 324] width 713 height 93
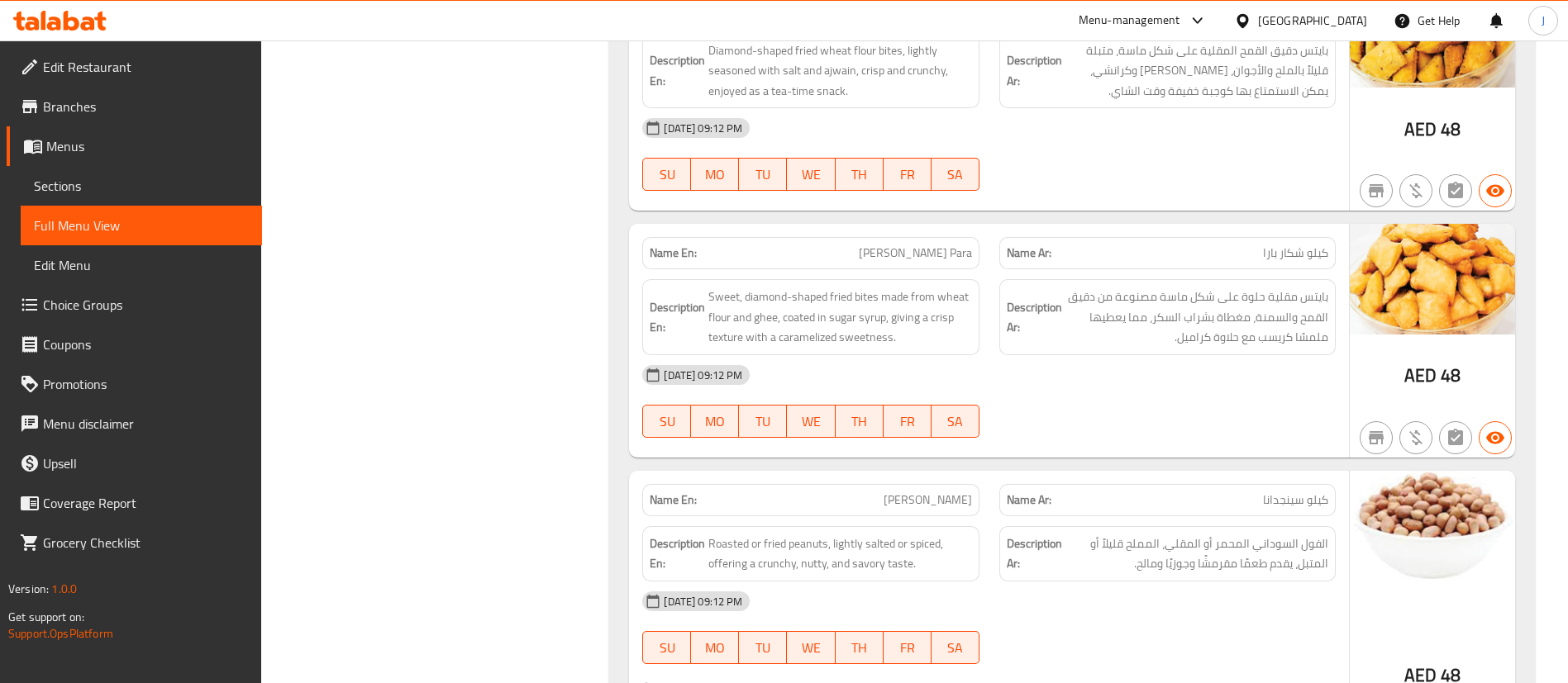
scroll to position [33649, 0]
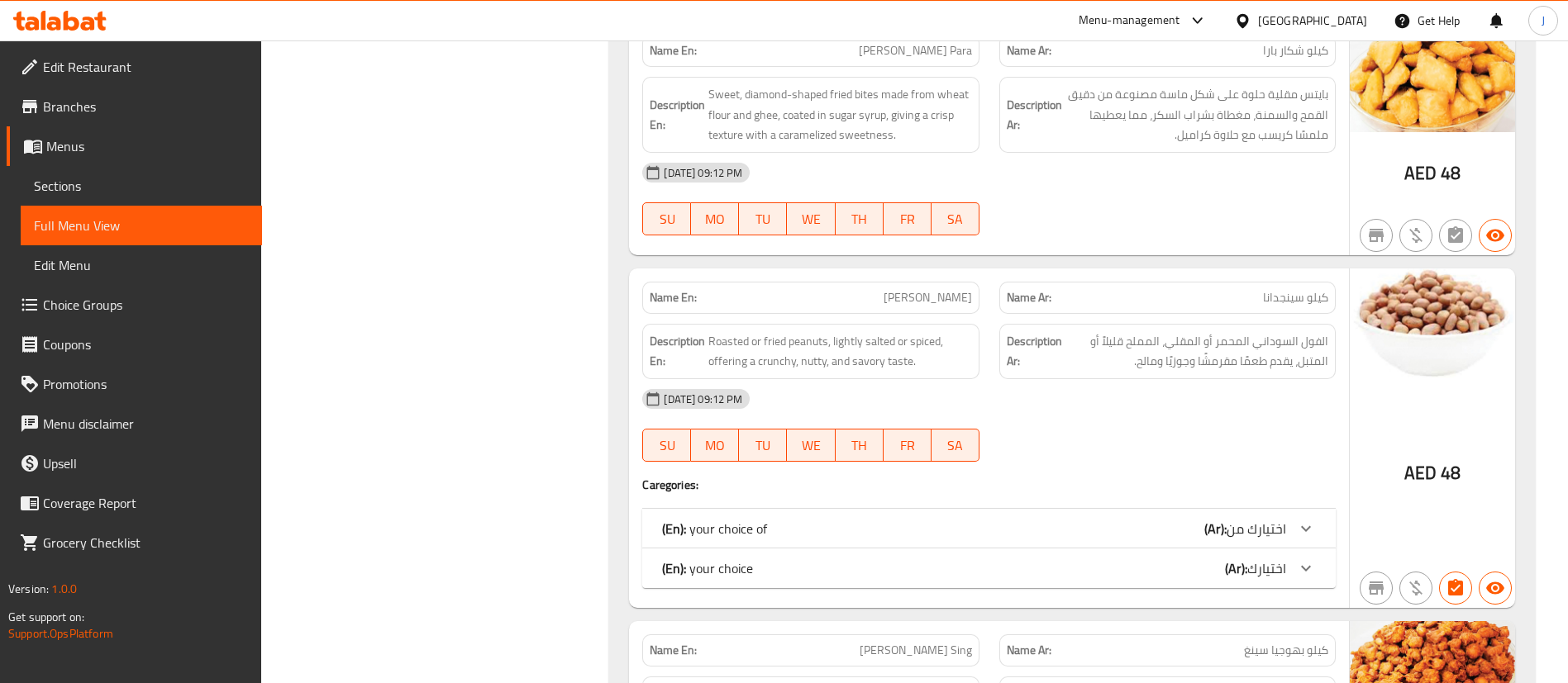
click at [913, 379] on div "04-10-2025 09:12 PM" at bounding box center [988, 398] width 713 height 40
click at [1031, 379] on div "04-10-2025 09:12 PM" at bounding box center [988, 398] width 713 height 40
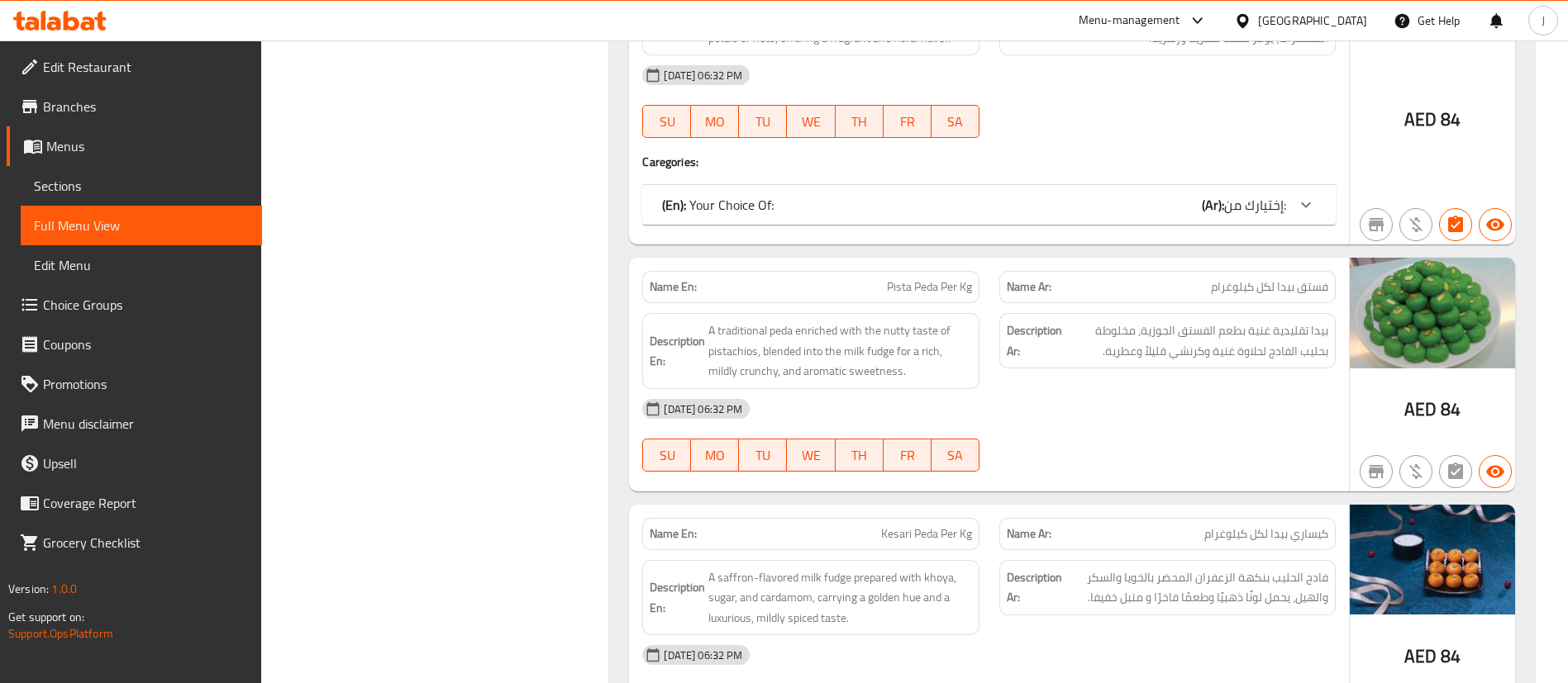
scroll to position [2280, 0]
